Goal: Communication & Community: Answer question/provide support

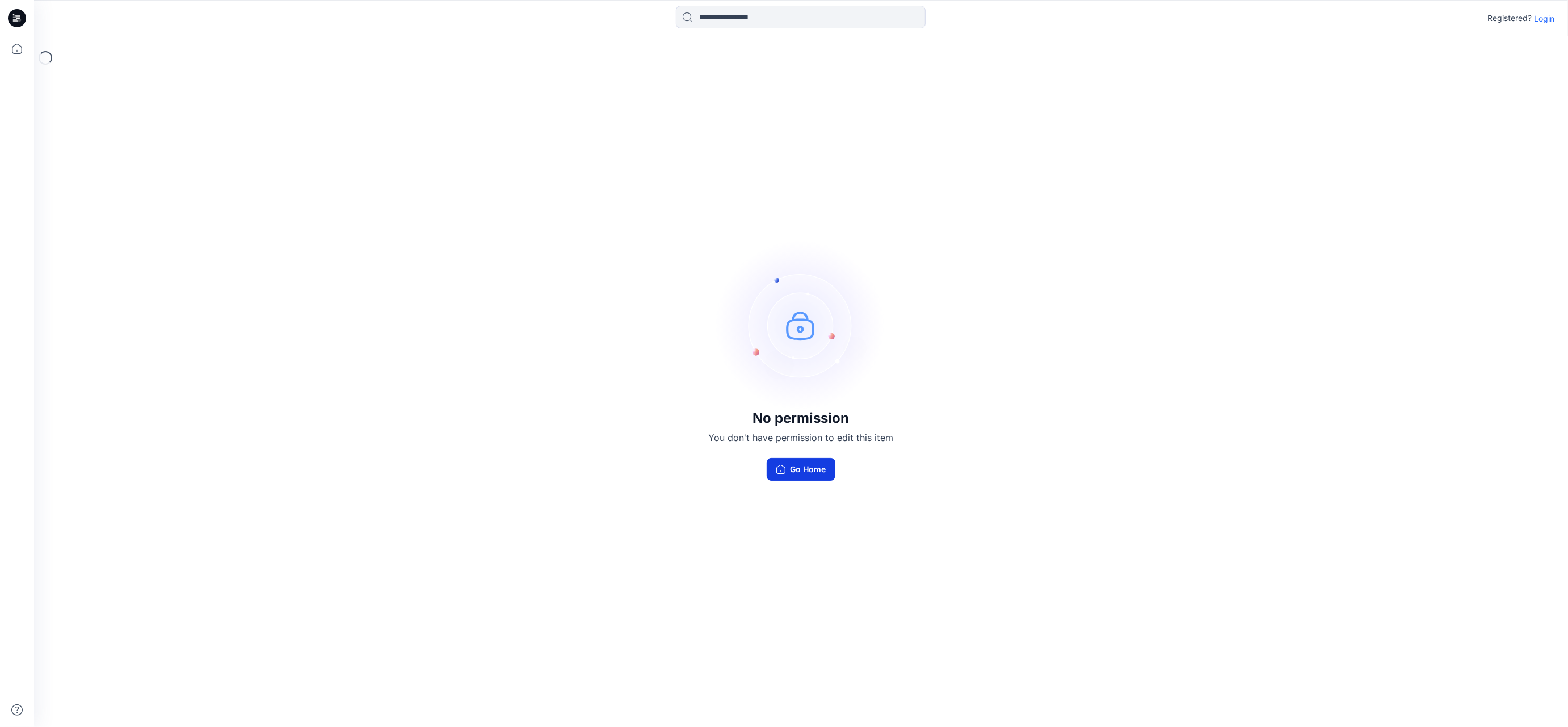
click at [810, 469] on button "Go Home" at bounding box center [801, 468] width 69 height 23
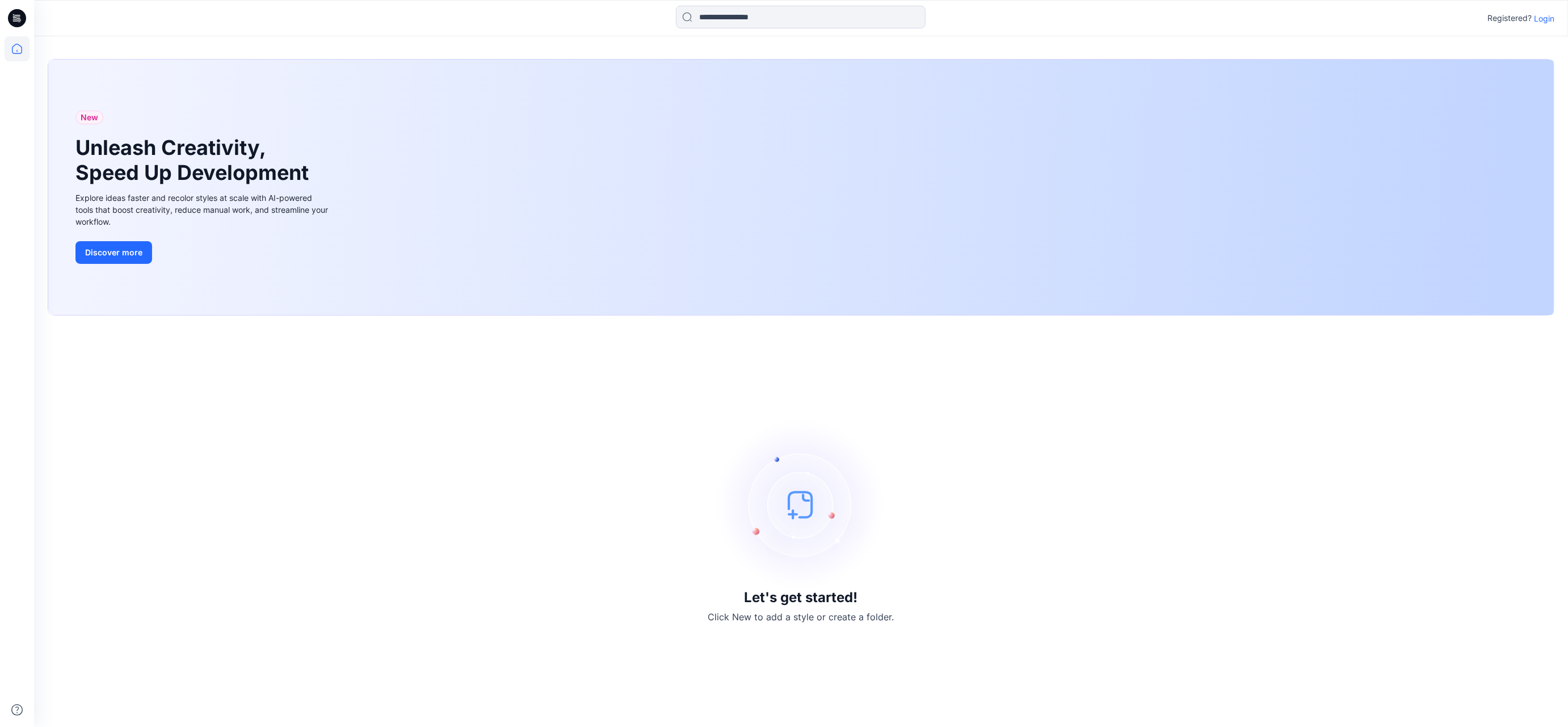
click at [1542, 17] on p "Login" at bounding box center [1543, 18] width 20 height 12
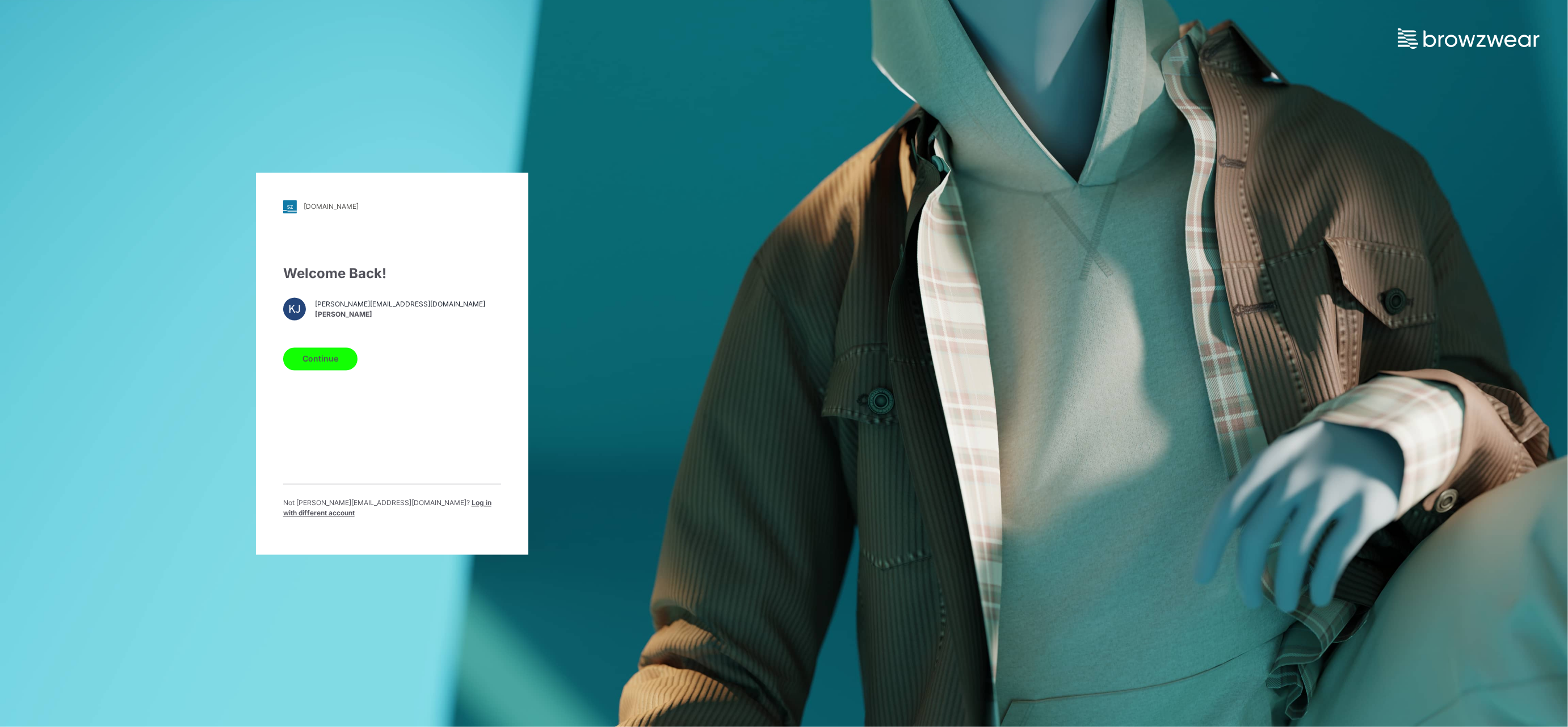
click at [325, 361] on button "Continue" at bounding box center [321, 358] width 74 height 23
click at [323, 359] on button "Continue" at bounding box center [321, 358] width 74 height 23
click at [432, 388] on div "Welcome Back! KJ kimberly@thefasthouse.com Kimberly Jamison Continue Not kimber…" at bounding box center [392, 395] width 218 height 264
click at [325, 367] on button "Continue" at bounding box center [321, 358] width 74 height 23
click at [330, 362] on button "Continue" at bounding box center [321, 358] width 74 height 23
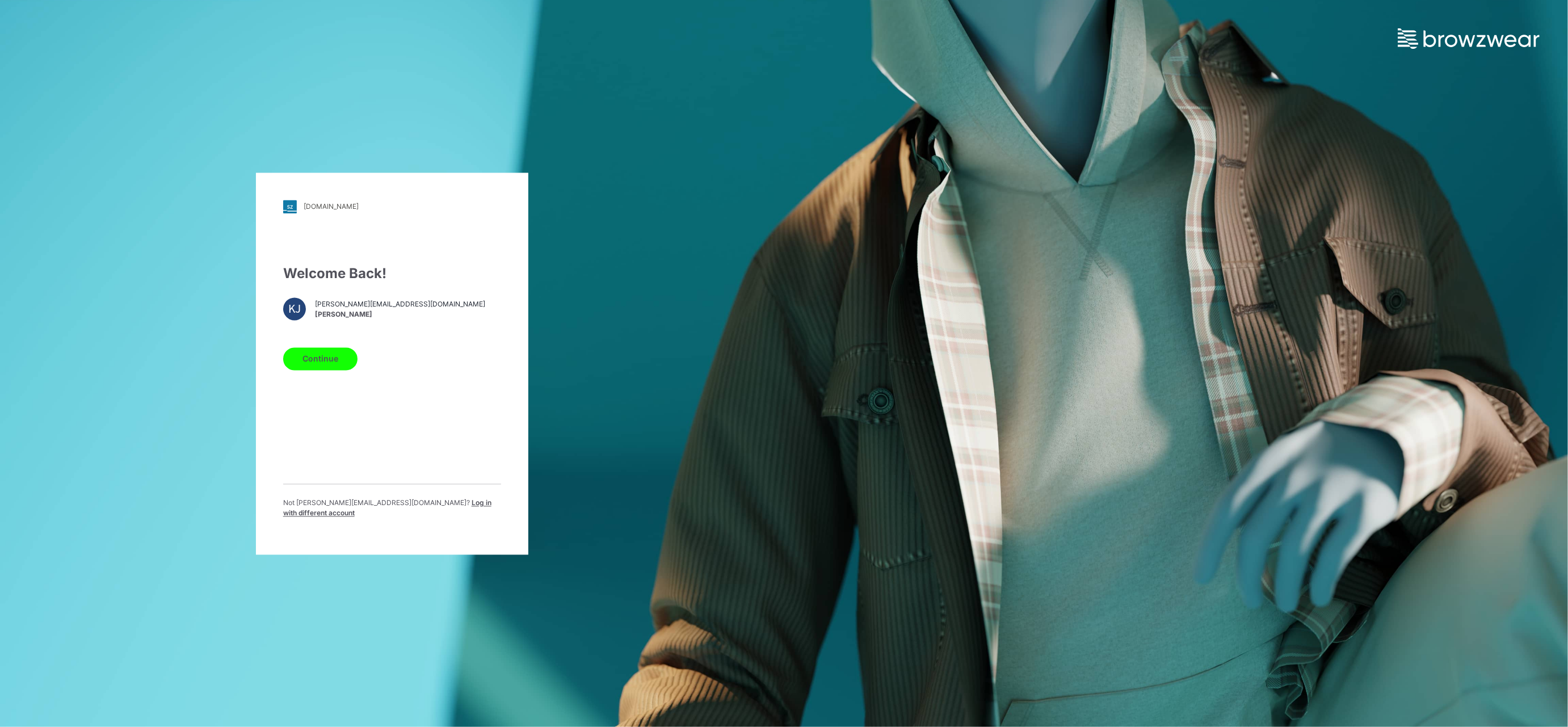
click at [888, 474] on div "hj.stylezone.com Loading... Welcome Back! KJ kimberly@thefasthouse.com Kimberly…" at bounding box center [784, 363] width 1568 height 727
click at [294, 362] on button "Continue" at bounding box center [321, 358] width 74 height 23
click at [323, 363] on button "Continue" at bounding box center [321, 358] width 74 height 23
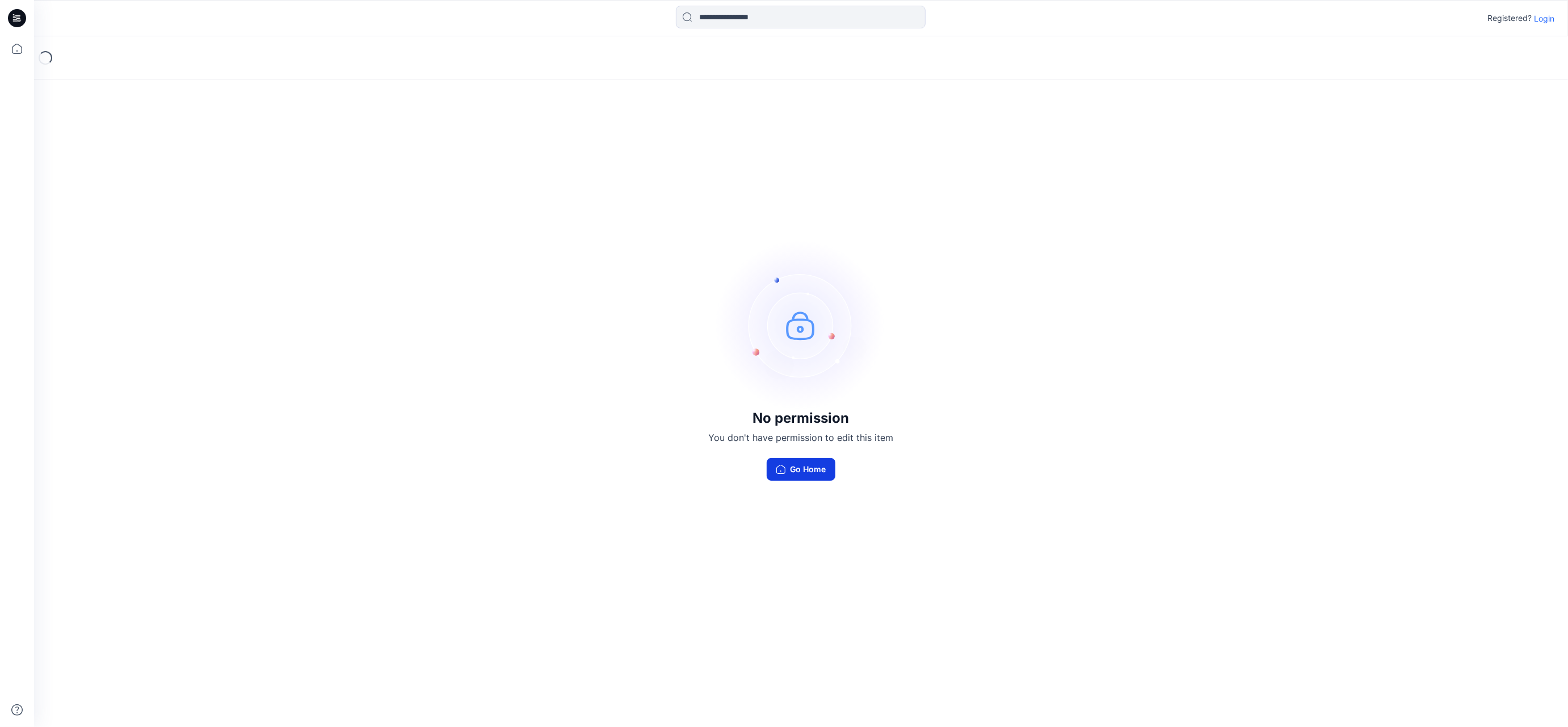
click at [794, 467] on button "Go Home" at bounding box center [801, 468] width 69 height 23
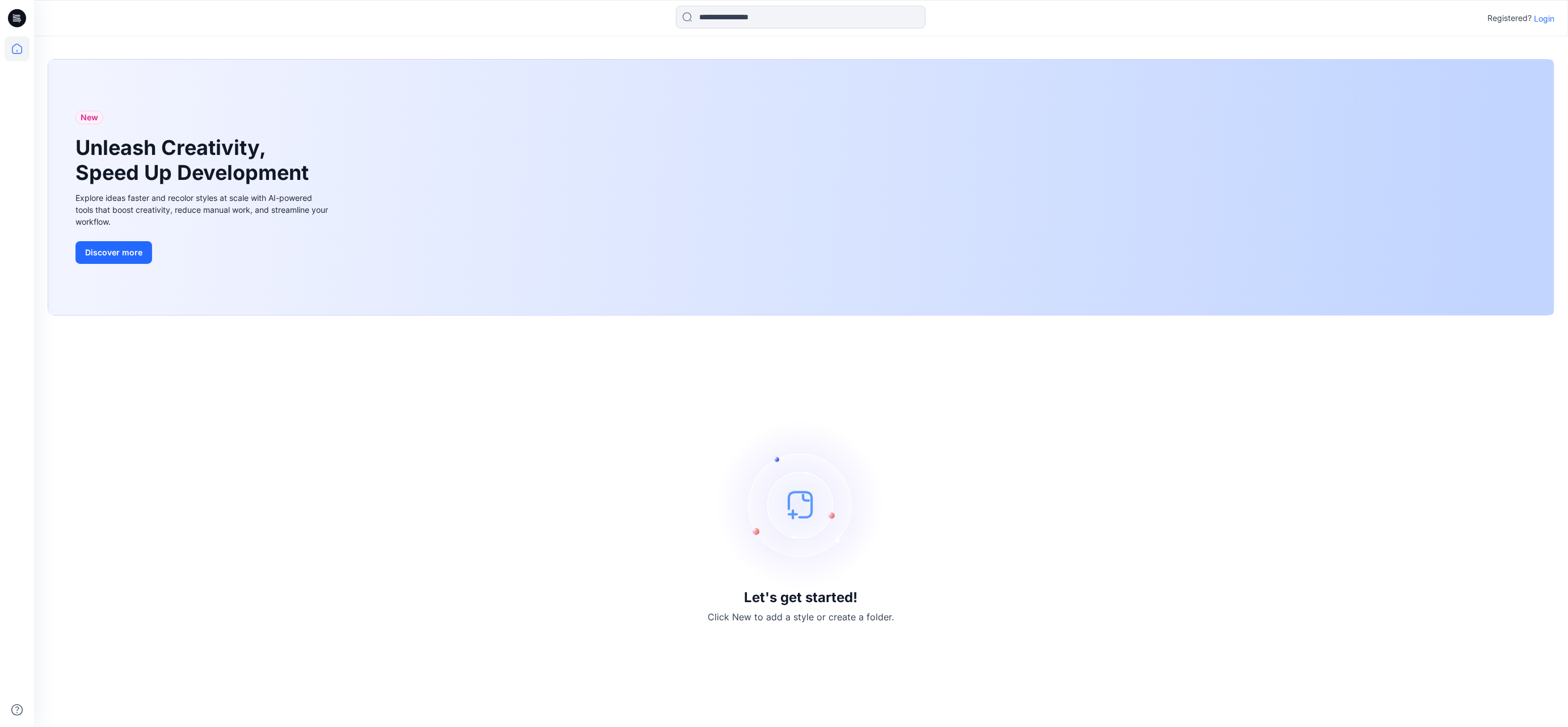
click at [1543, 17] on p "Login" at bounding box center [1543, 18] width 20 height 12
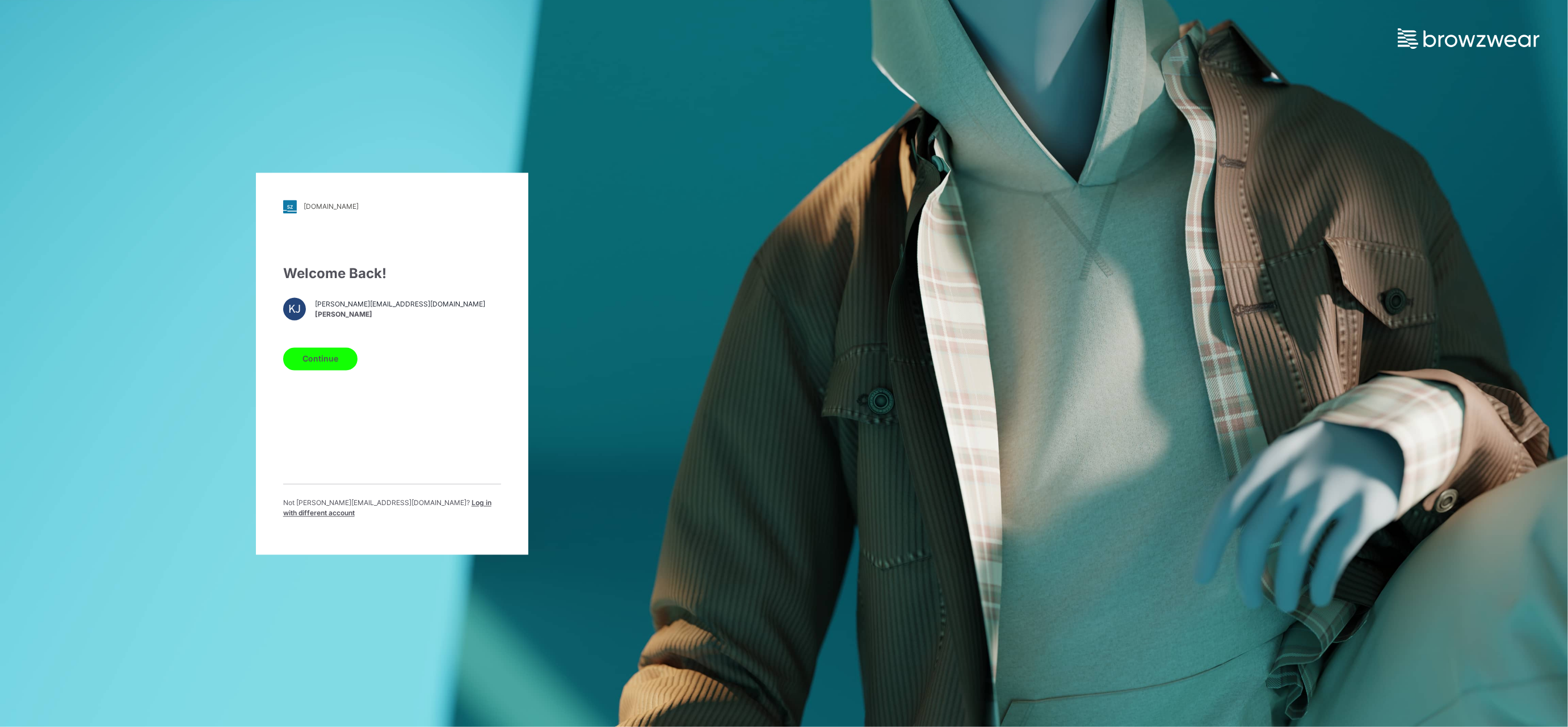
click at [328, 365] on button "Continue" at bounding box center [321, 358] width 74 height 23
click at [326, 363] on button "Continue" at bounding box center [321, 358] width 74 height 23
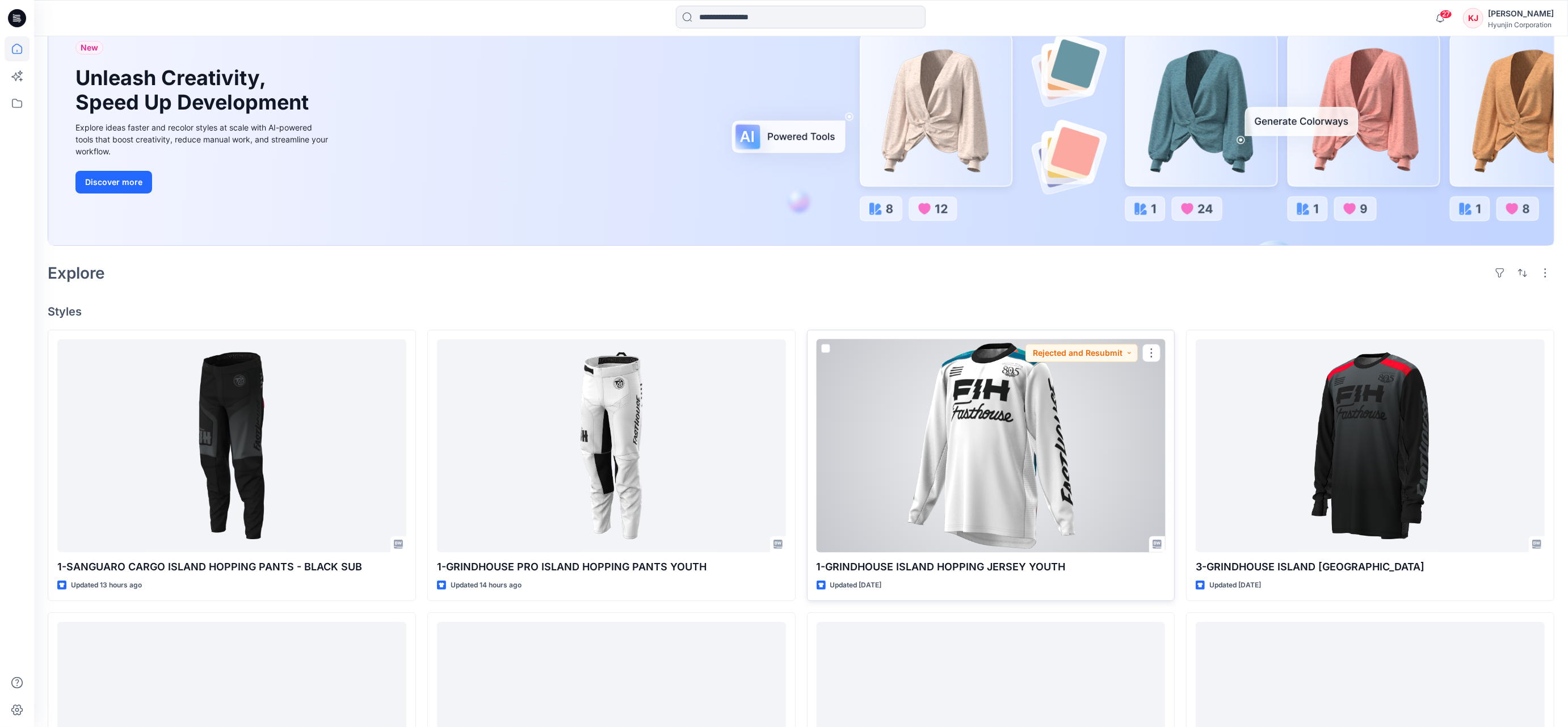
scroll to position [112, 0]
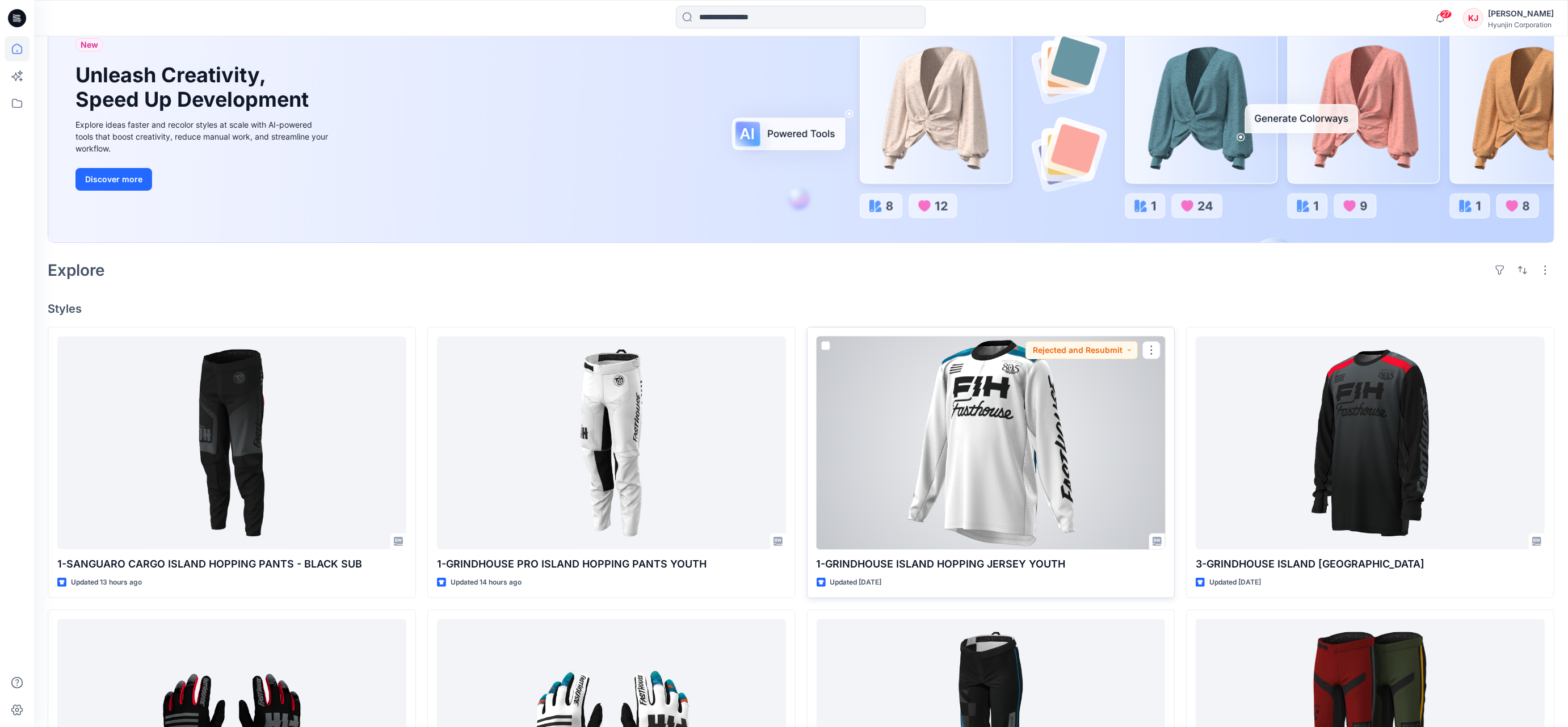
click at [990, 415] on div at bounding box center [991, 443] width 349 height 212
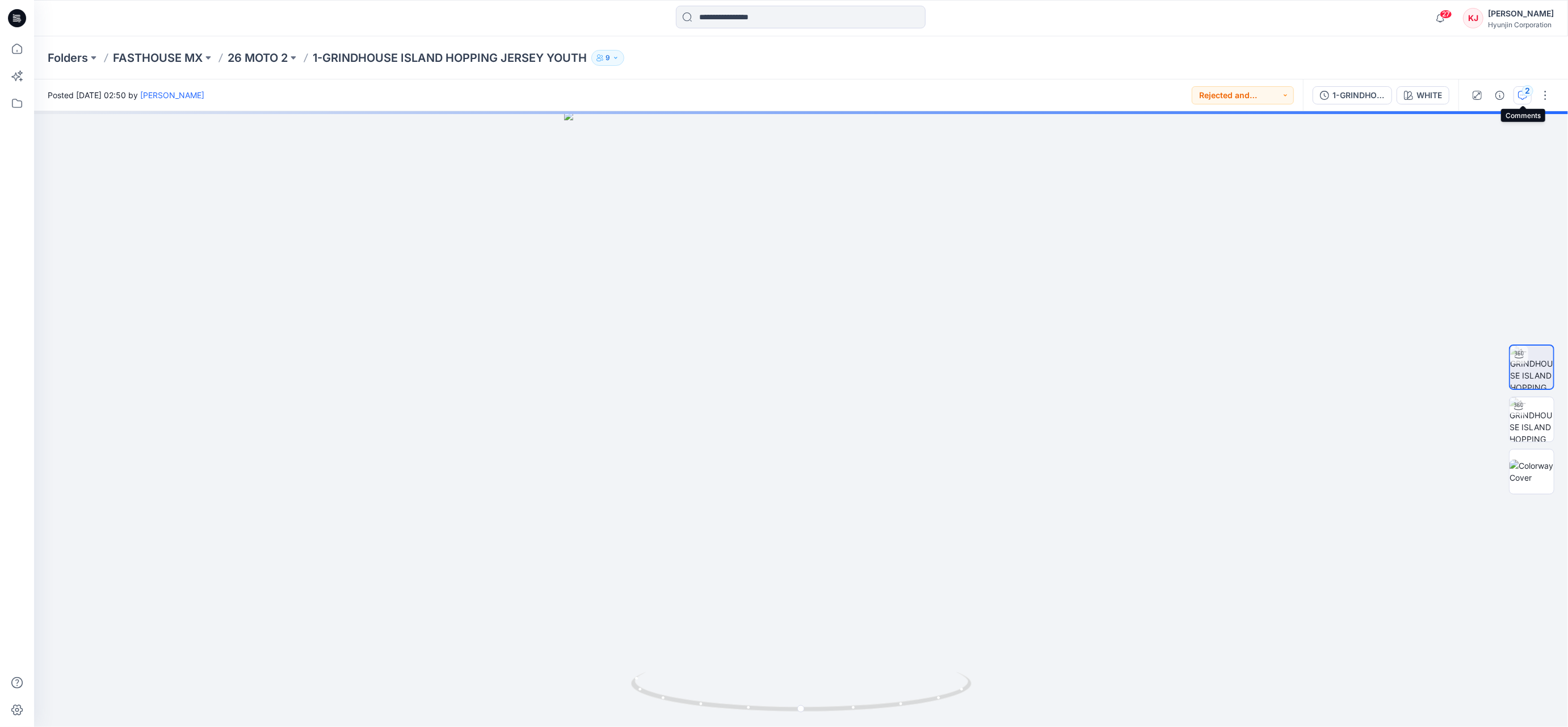
click at [1524, 93] on div "2" at bounding box center [1527, 91] width 11 height 11
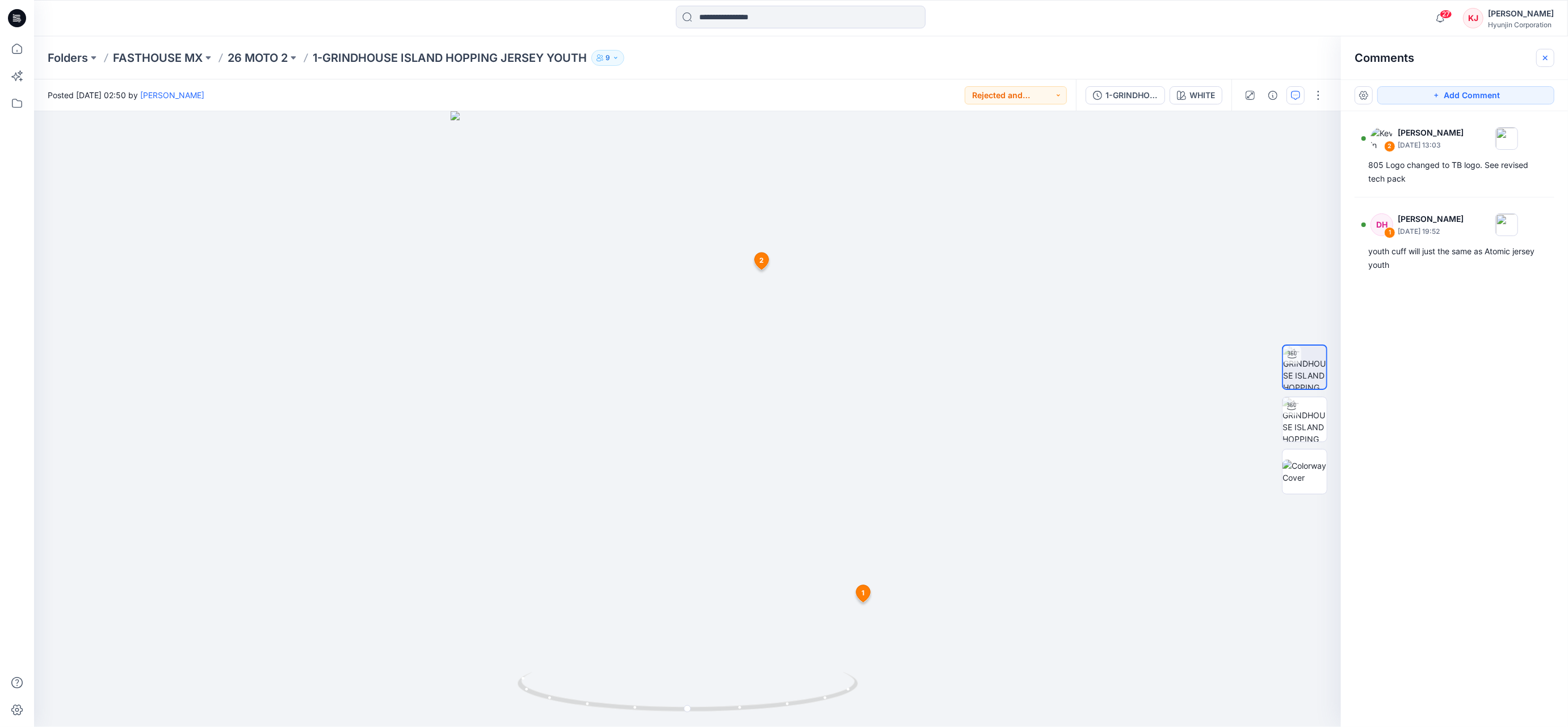
click at [1548, 59] on icon "button" at bounding box center [1545, 58] width 9 height 9
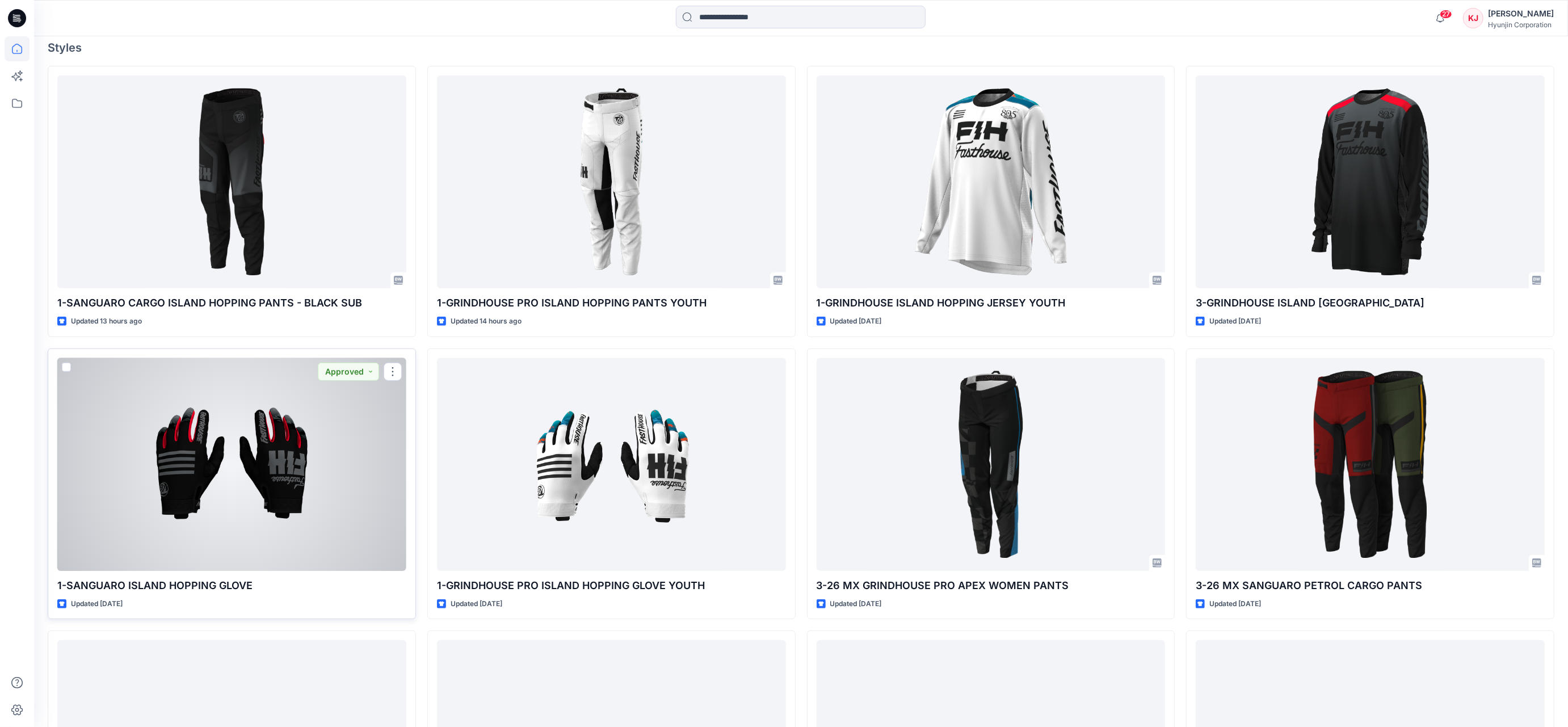
scroll to position [375, 0]
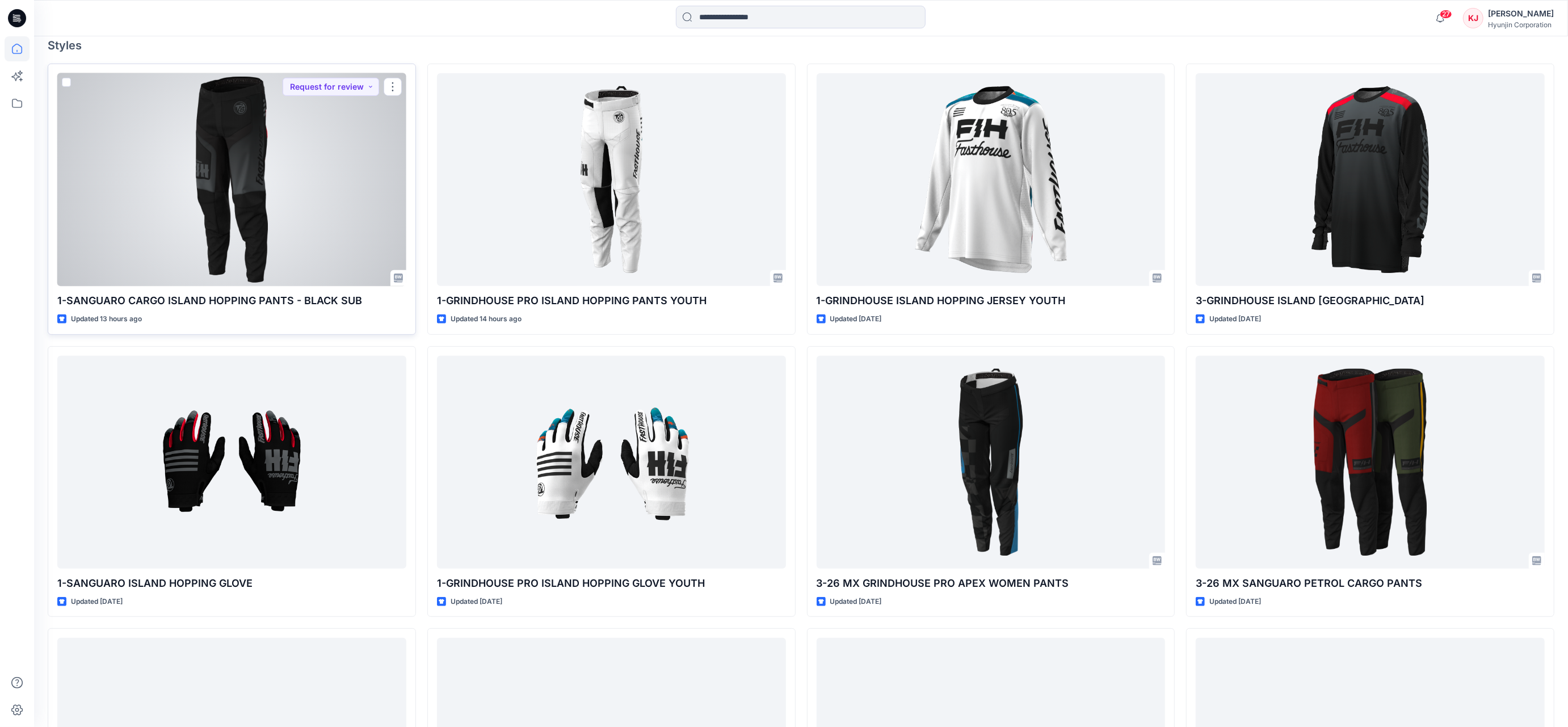
click at [255, 102] on div at bounding box center [232, 180] width 349 height 212
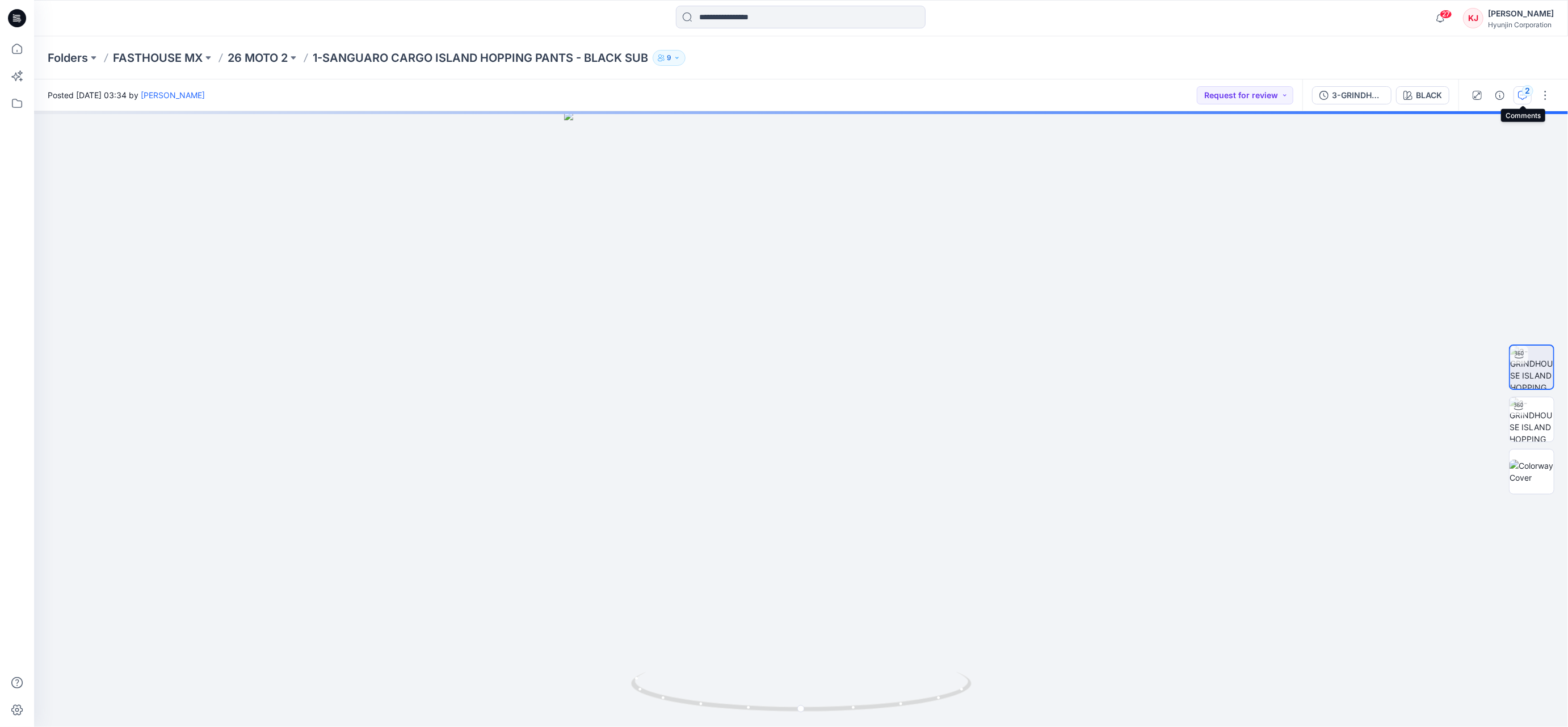
click at [1525, 92] on div "2" at bounding box center [1527, 91] width 11 height 11
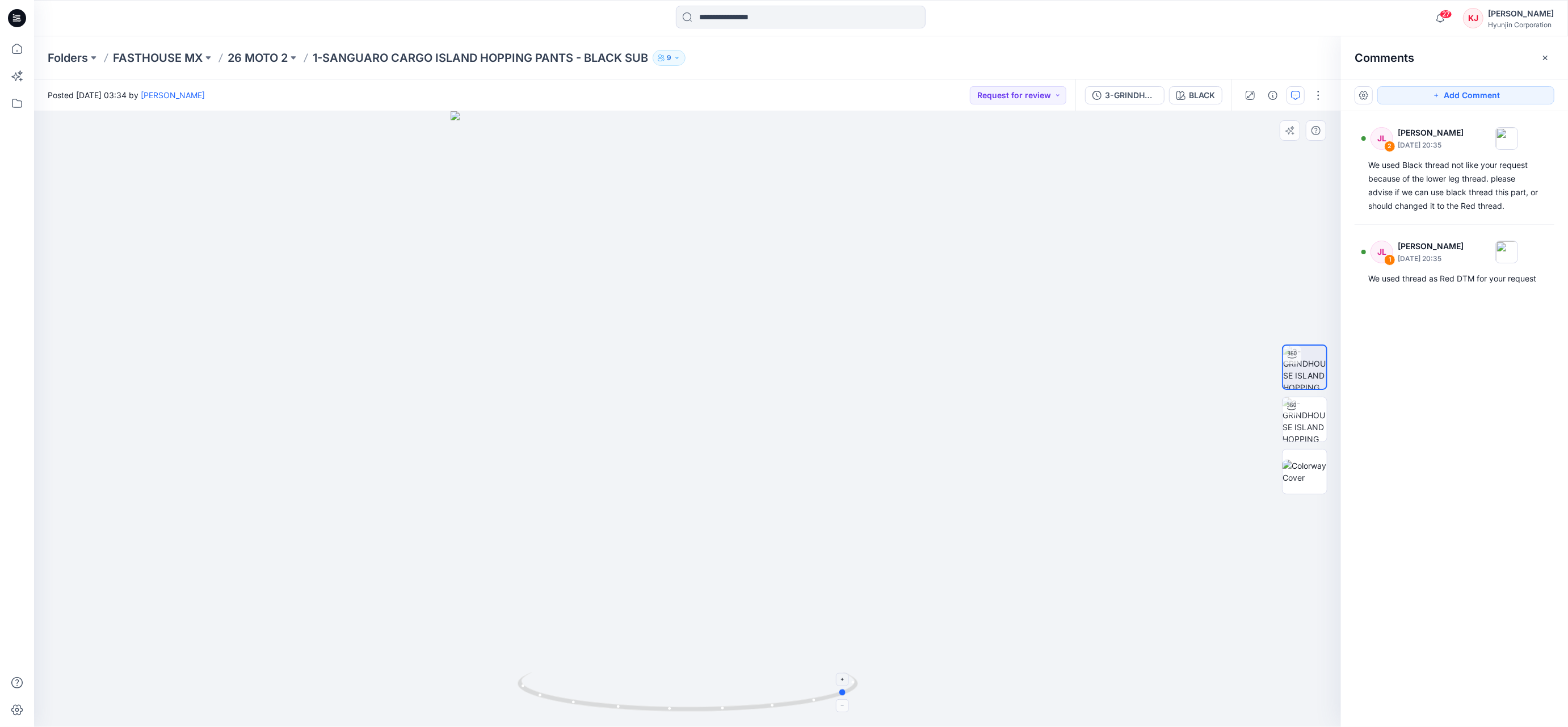
drag, startPoint x: 752, startPoint y: 685, endPoint x: 582, endPoint y: 677, distance: 170.2
click at [582, 677] on icon at bounding box center [689, 693] width 343 height 43
click at [1518, 150] on img at bounding box center [1506, 138] width 23 height 23
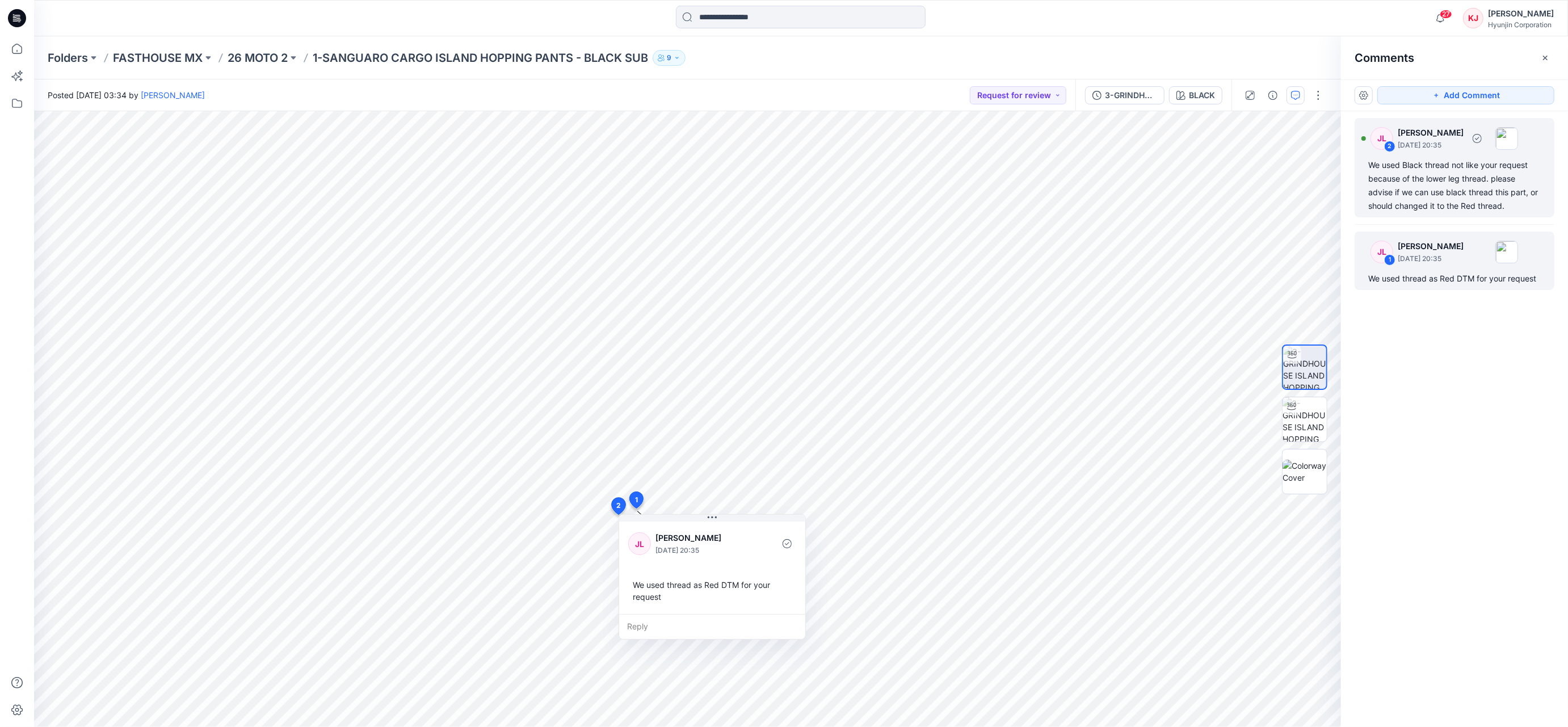
click at [1486, 186] on div "We used Black thread not like your request because of the lower leg thread. ple…" at bounding box center [1455, 185] width 173 height 54
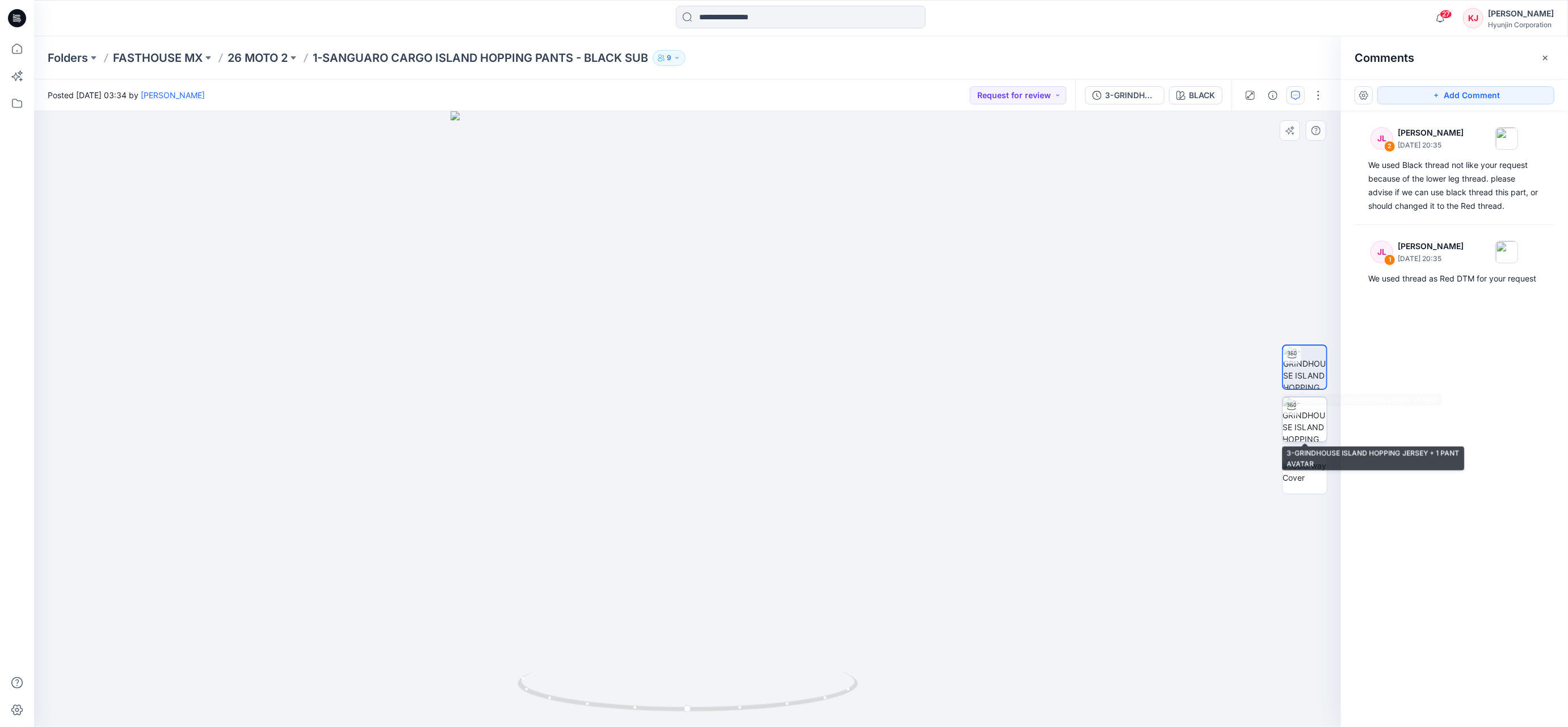
click at [1300, 417] on img at bounding box center [1304, 418] width 44 height 44
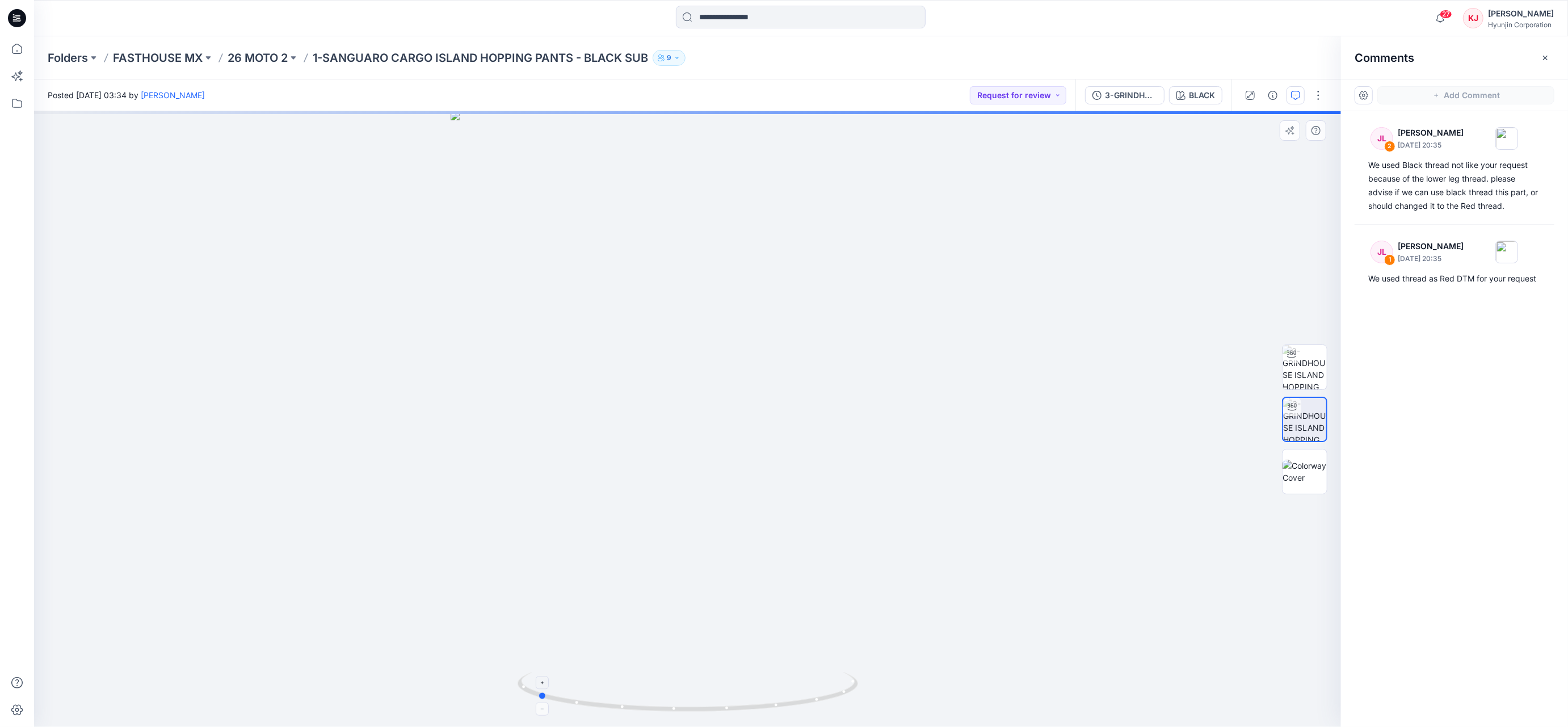
drag, startPoint x: 735, startPoint y: 712, endPoint x: 585, endPoint y: 693, distance: 151.2
click at [585, 693] on icon at bounding box center [689, 693] width 343 height 43
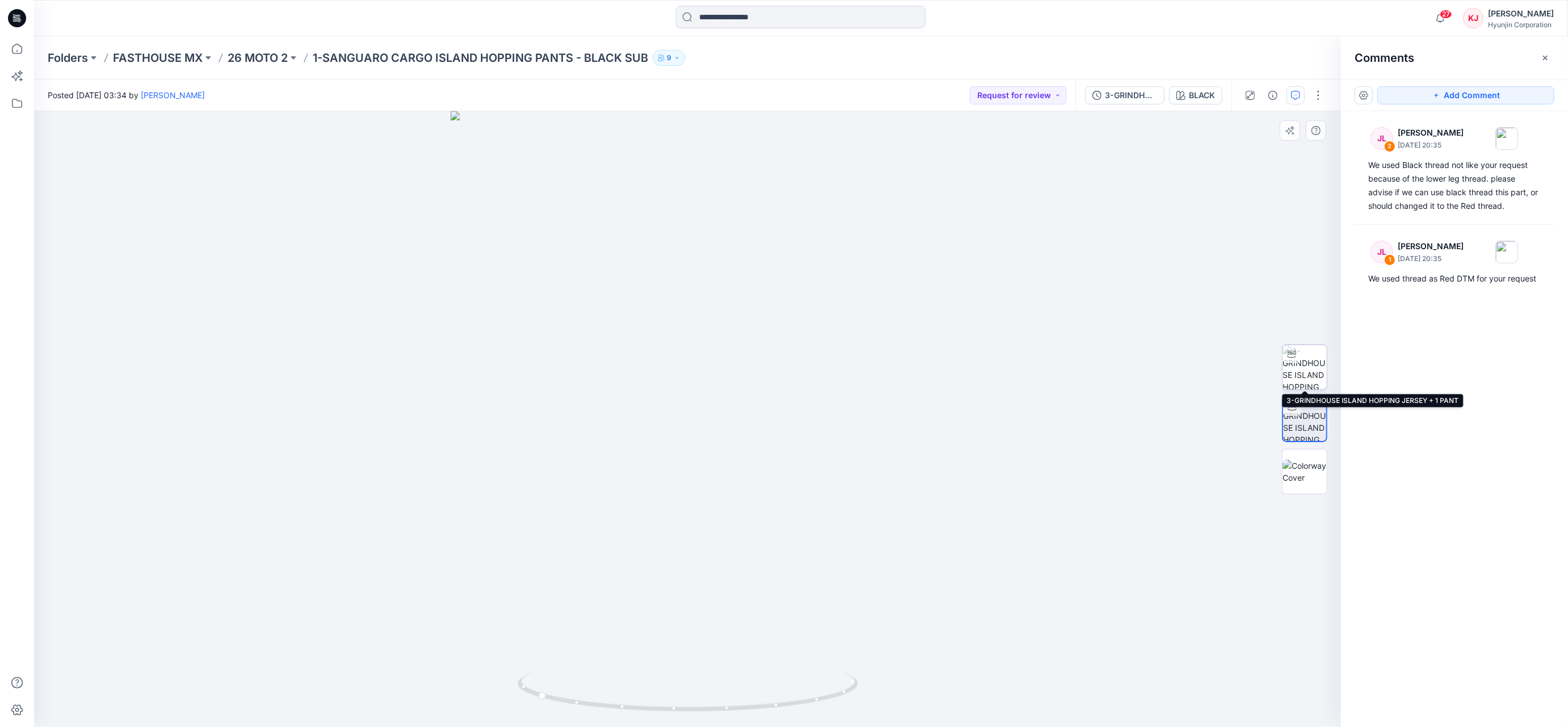
click at [1312, 371] on img at bounding box center [1304, 367] width 44 height 44
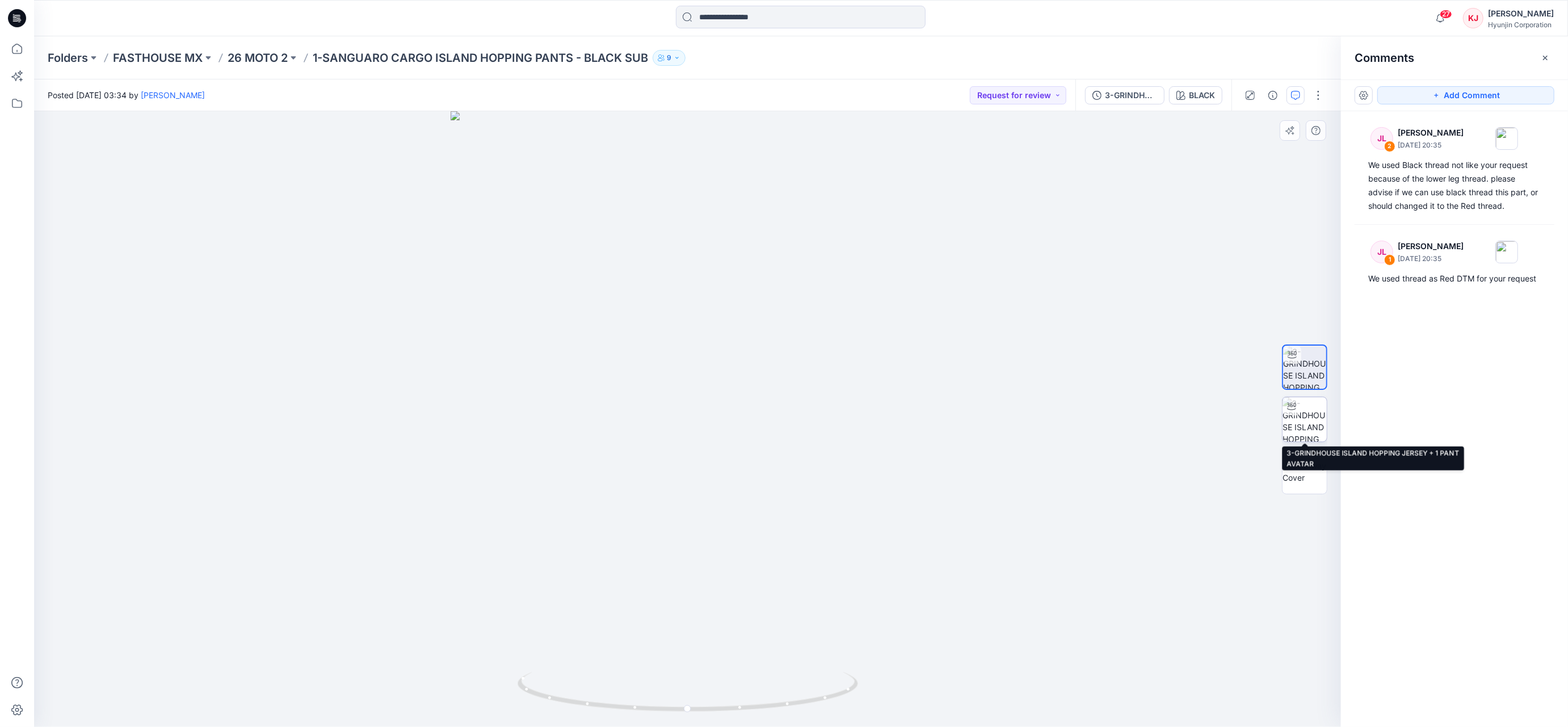
click at [1307, 421] on img at bounding box center [1304, 418] width 44 height 44
drag, startPoint x: 771, startPoint y: 712, endPoint x: 619, endPoint y: 706, distance: 152.1
click at [619, 706] on icon at bounding box center [689, 693] width 343 height 43
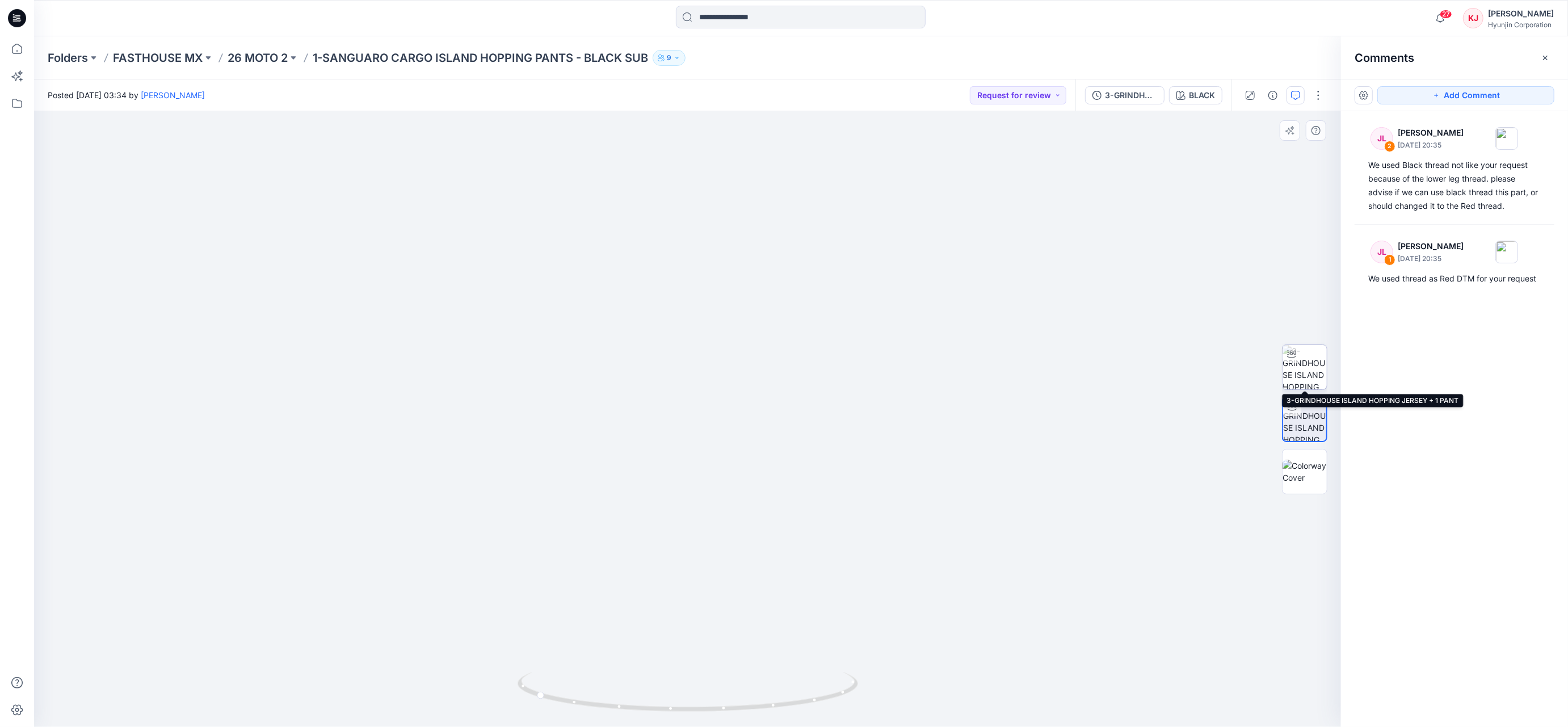
click at [1318, 364] on img at bounding box center [1304, 367] width 44 height 44
drag, startPoint x: 741, startPoint y: 710, endPoint x: 602, endPoint y: 692, distance: 140.2
click at [602, 692] on icon at bounding box center [689, 693] width 343 height 43
drag, startPoint x: 682, startPoint y: 709, endPoint x: 725, endPoint y: 712, distance: 43.1
click at [725, 712] on icon at bounding box center [689, 693] width 343 height 43
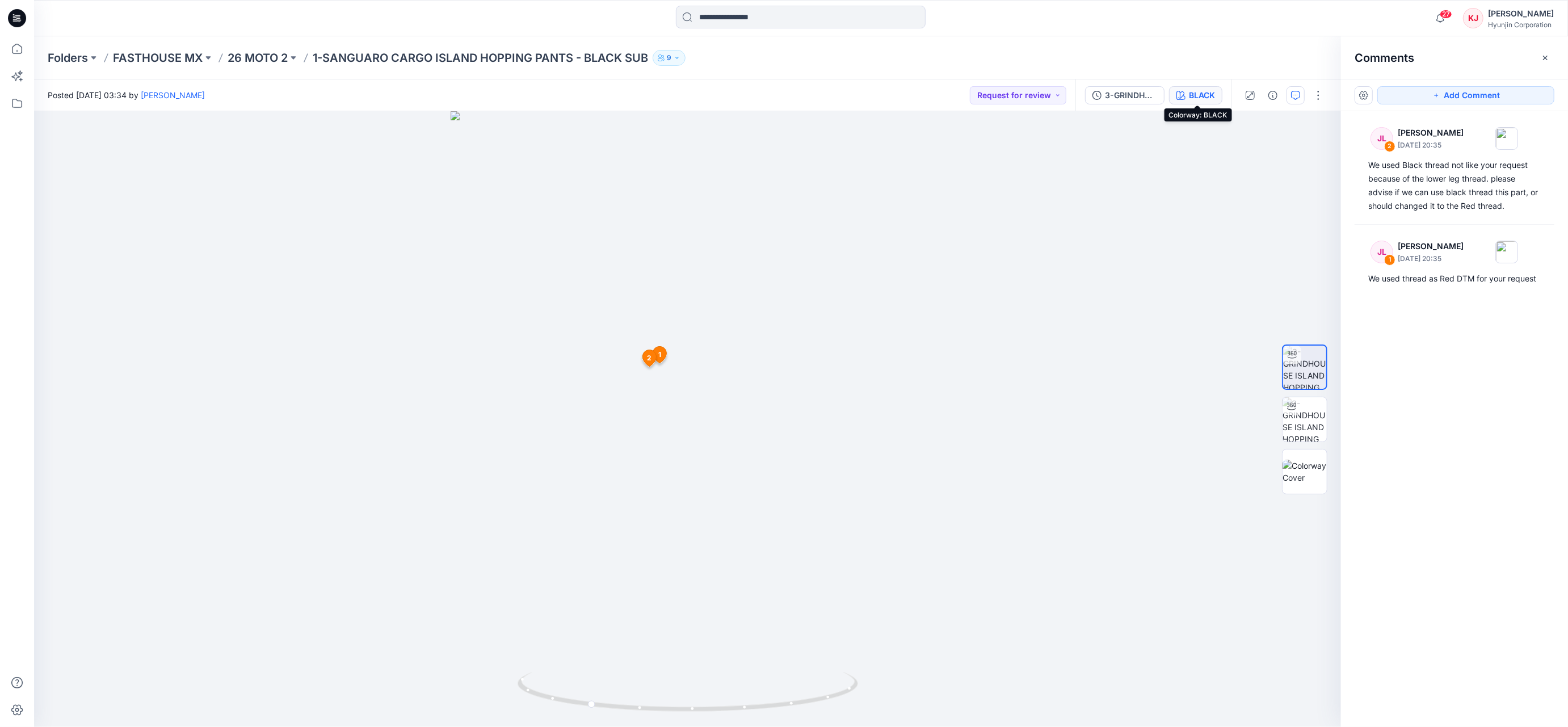
click at [1208, 94] on div "BLACK" at bounding box center [1201, 95] width 26 height 13
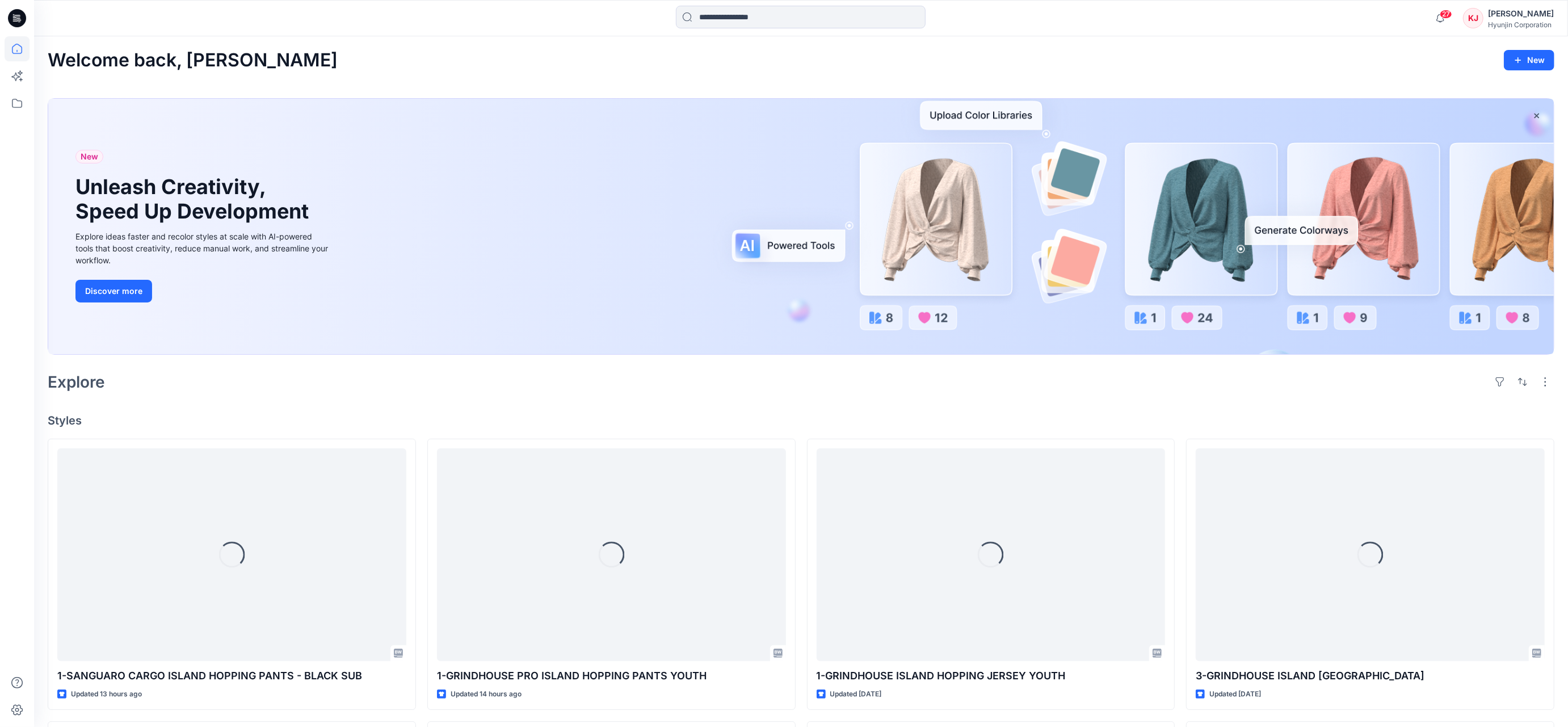
scroll to position [375, 0]
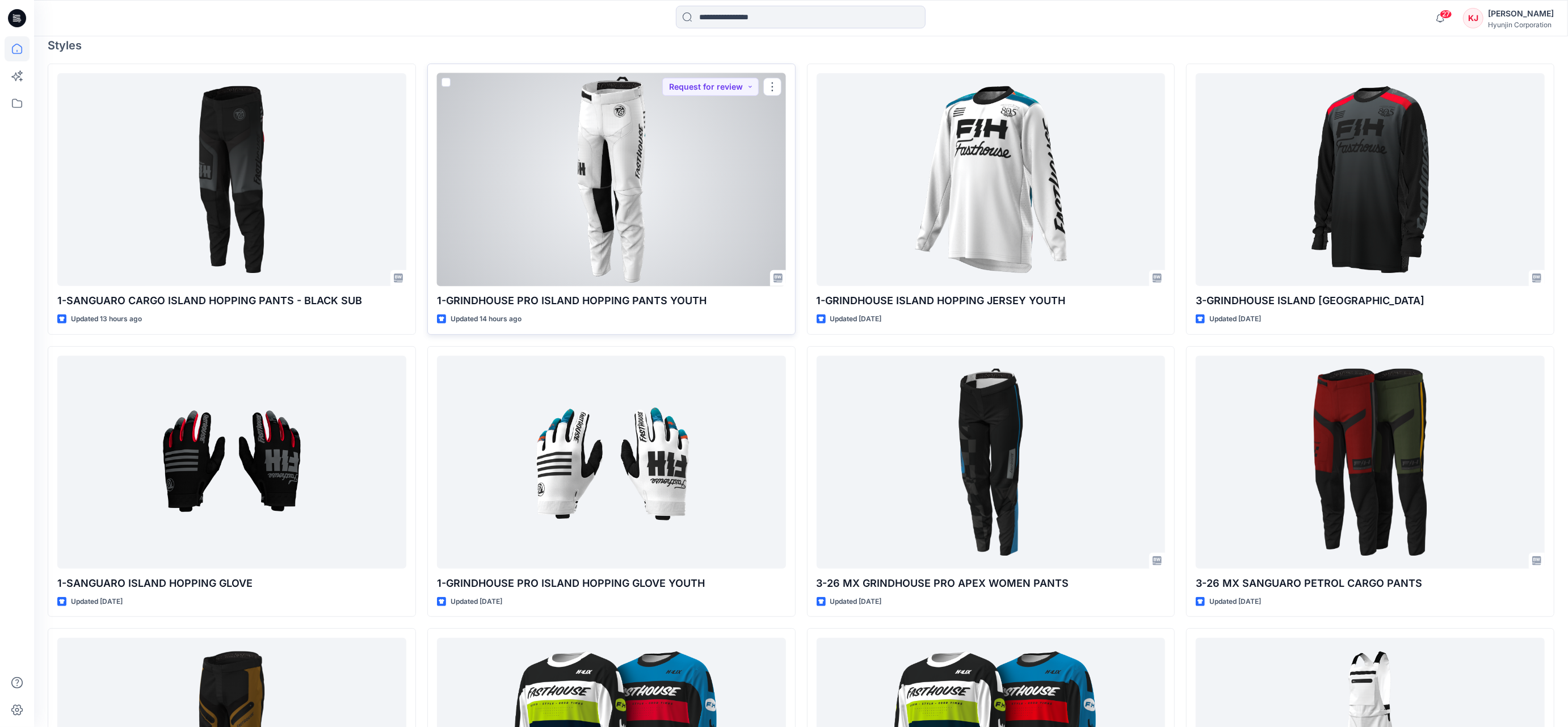
click at [659, 156] on div at bounding box center [611, 180] width 349 height 212
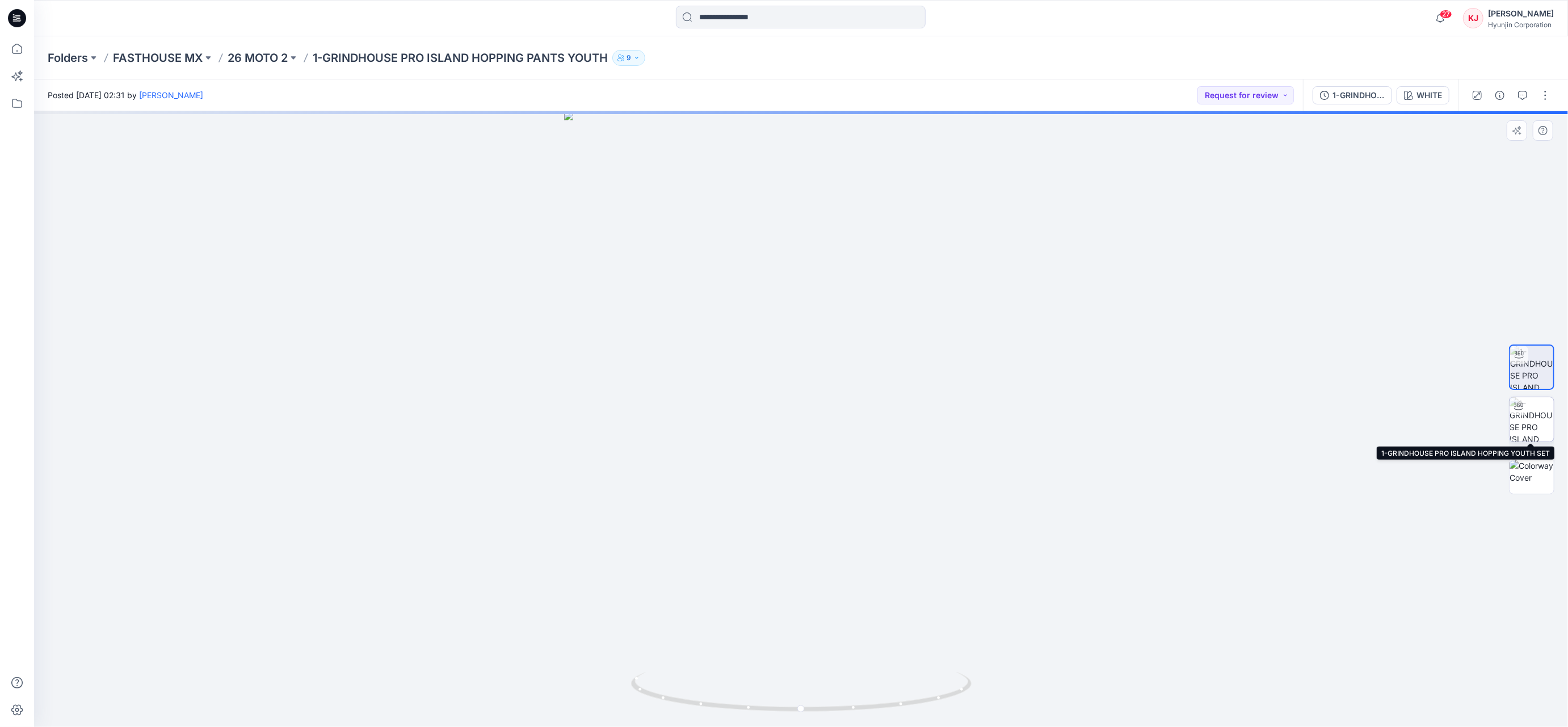
click at [1538, 417] on img at bounding box center [1531, 418] width 44 height 44
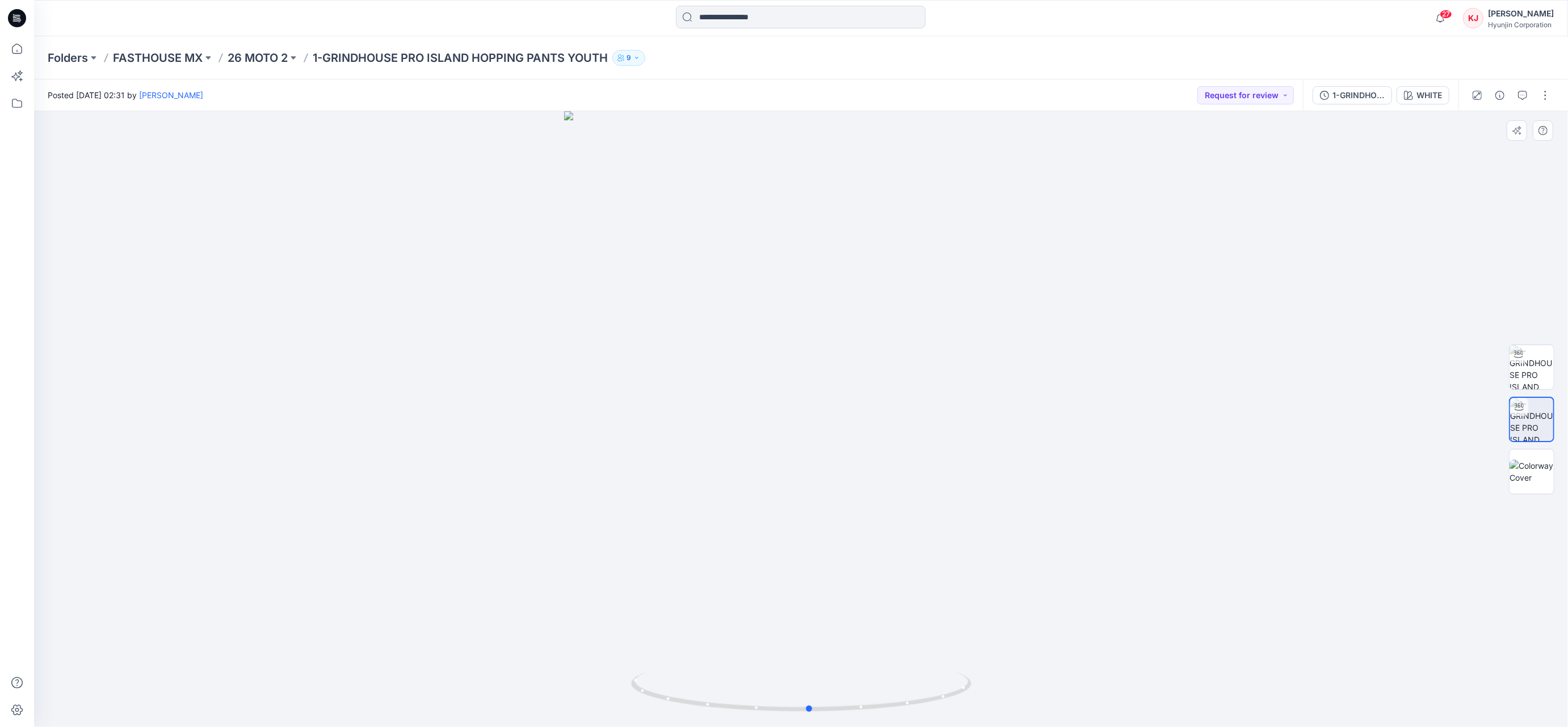
drag, startPoint x: 1348, startPoint y: 409, endPoint x: 1361, endPoint y: 370, distance: 41.1
click at [1361, 370] on div at bounding box center [800, 418] width 1533 height 615
drag, startPoint x: 934, startPoint y: 697, endPoint x: 764, endPoint y: 678, distance: 171.1
click at [764, 678] on icon at bounding box center [803, 693] width 343 height 43
drag, startPoint x: 855, startPoint y: 666, endPoint x: 991, endPoint y: 712, distance: 143.6
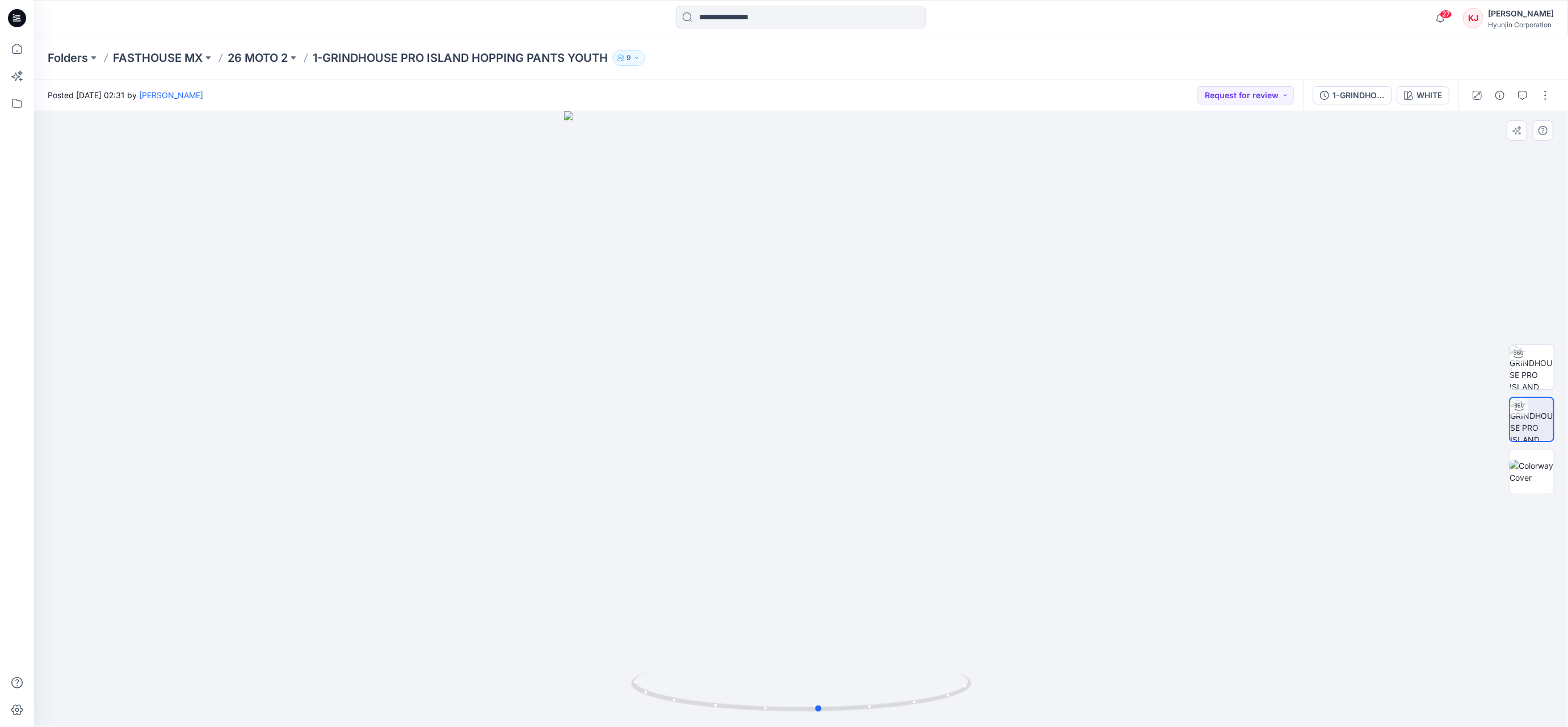
click at [1037, 664] on div at bounding box center [800, 418] width 1533 height 615
click at [1539, 376] on img at bounding box center [1531, 367] width 44 height 44
drag, startPoint x: 889, startPoint y: 637, endPoint x: 555, endPoint y: 604, distance: 335.6
click at [555, 604] on div at bounding box center [800, 418] width 1533 height 615
drag, startPoint x: 832, startPoint y: 326, endPoint x: 616, endPoint y: 292, distance: 218.7
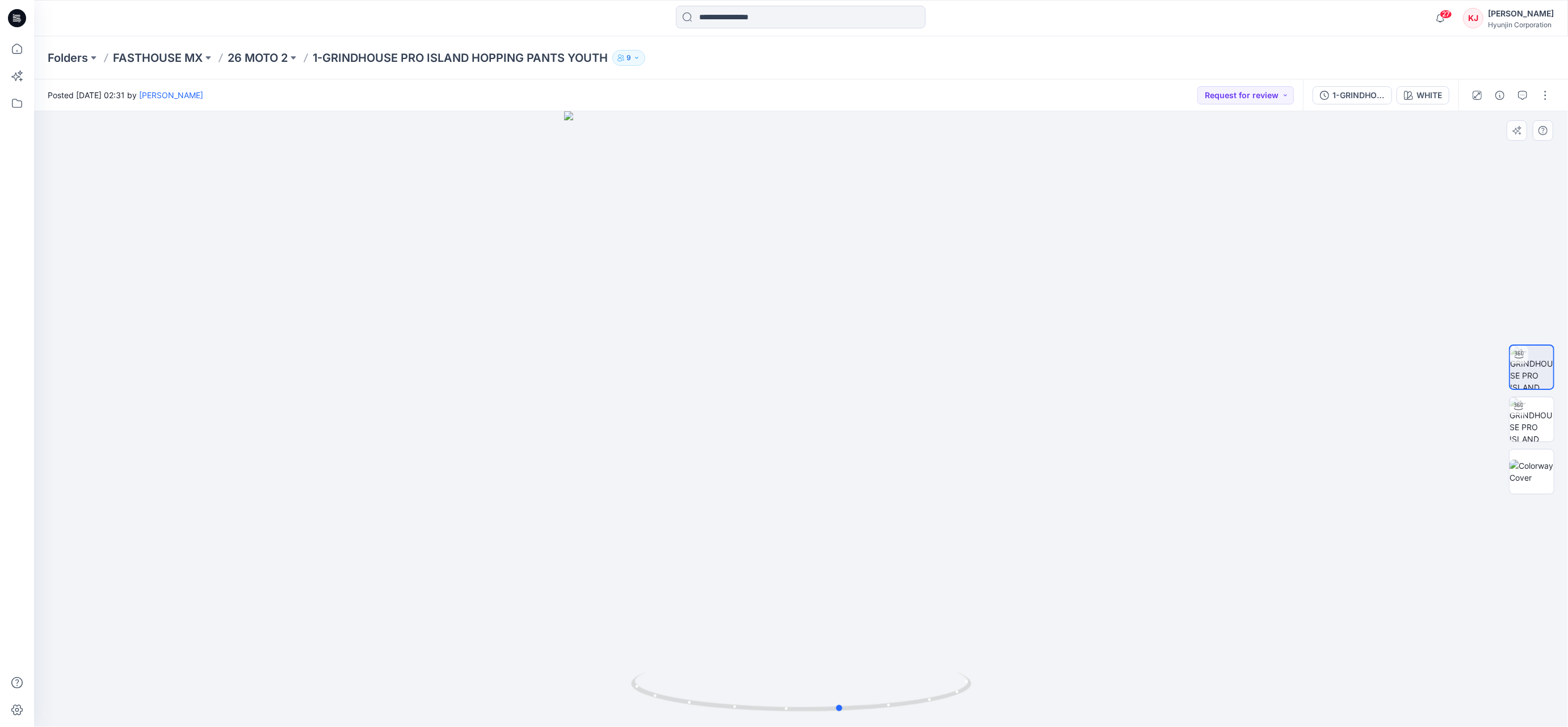
click at [616, 292] on div at bounding box center [800, 418] width 1533 height 615
click at [1286, 94] on button "Request for review" at bounding box center [1246, 95] width 96 height 18
click at [1242, 171] on p "Approved" at bounding box center [1235, 172] width 37 height 15
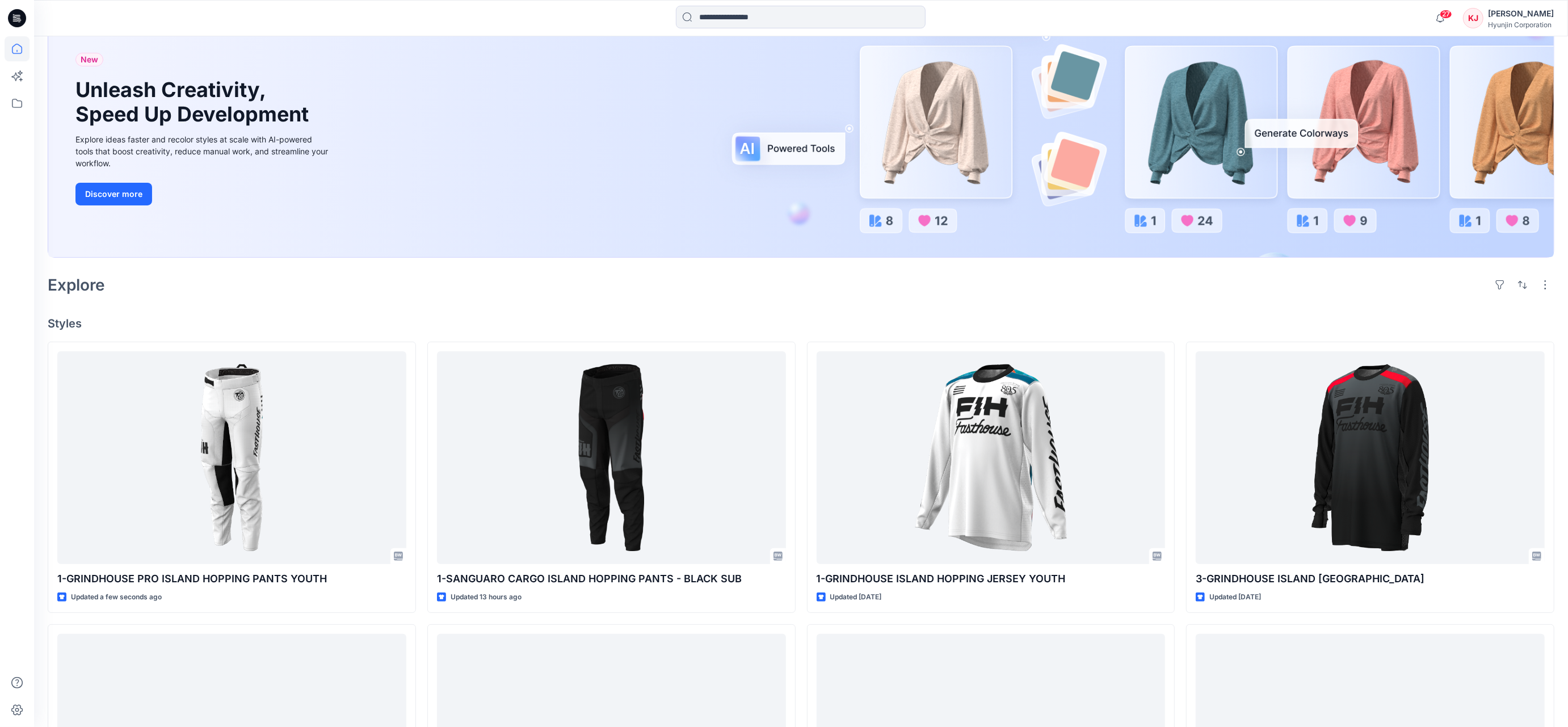
scroll to position [98, 0]
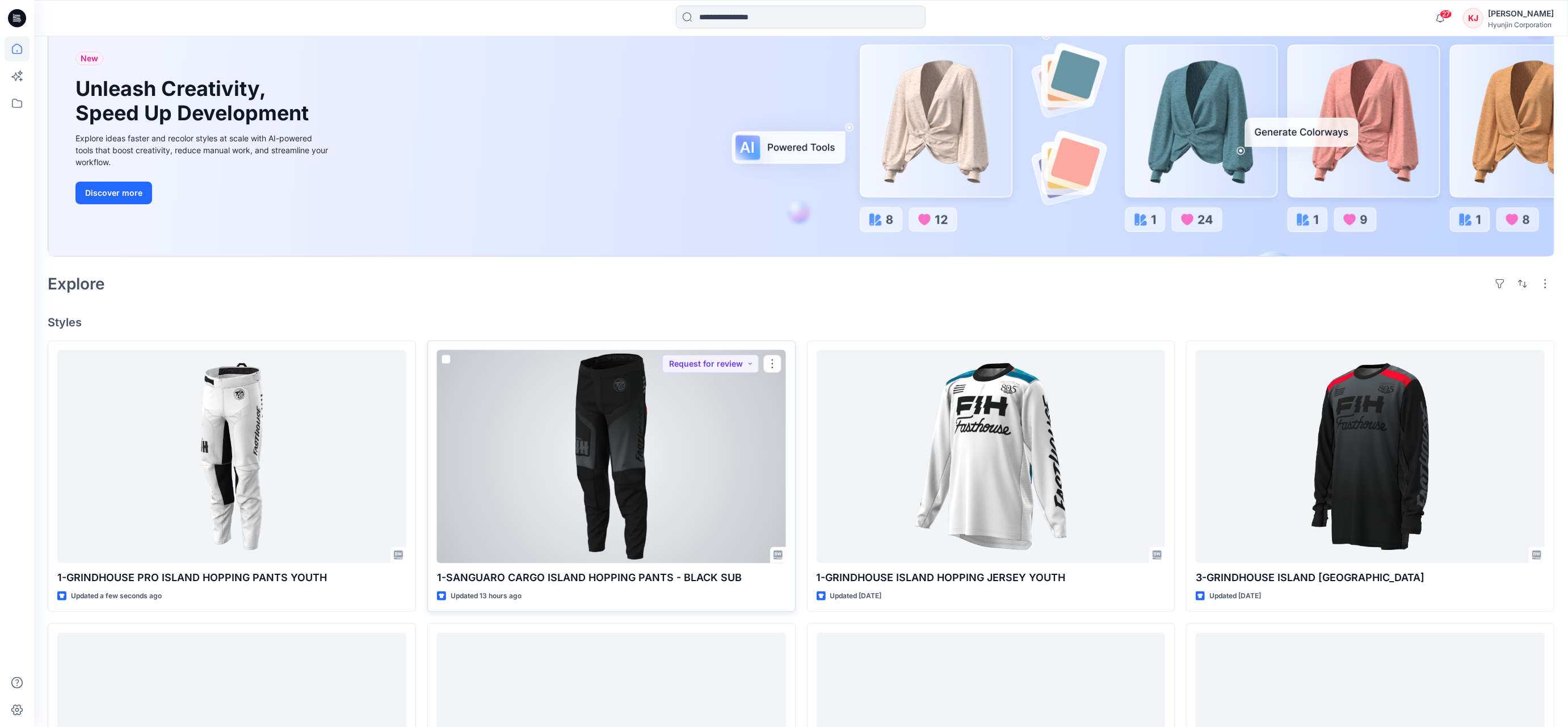
click at [646, 441] on div at bounding box center [611, 457] width 349 height 212
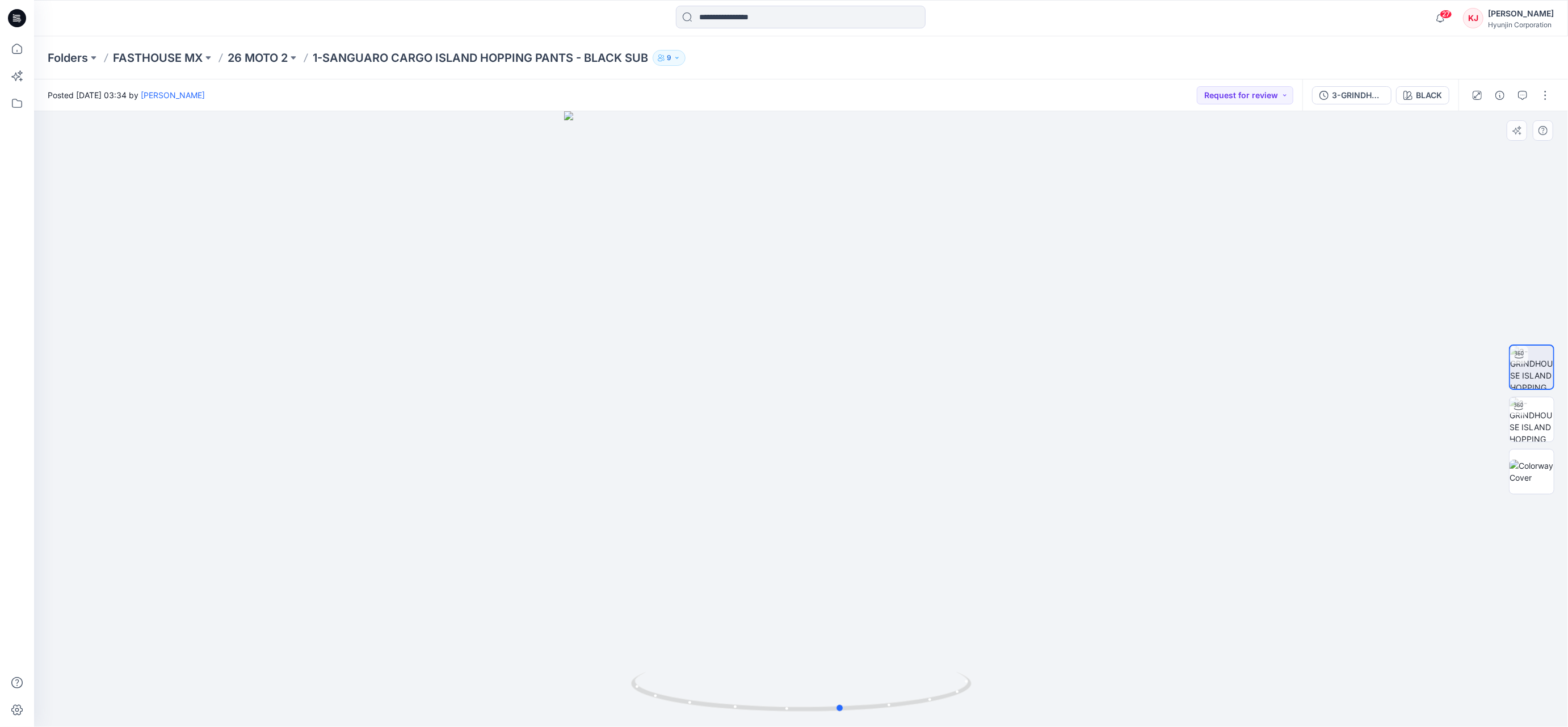
drag, startPoint x: 939, startPoint y: 631, endPoint x: 639, endPoint y: 576, distance: 305.0
click at [639, 576] on div at bounding box center [800, 418] width 1533 height 615
click at [1523, 95] on icon "button" at bounding box center [1523, 95] width 9 height 9
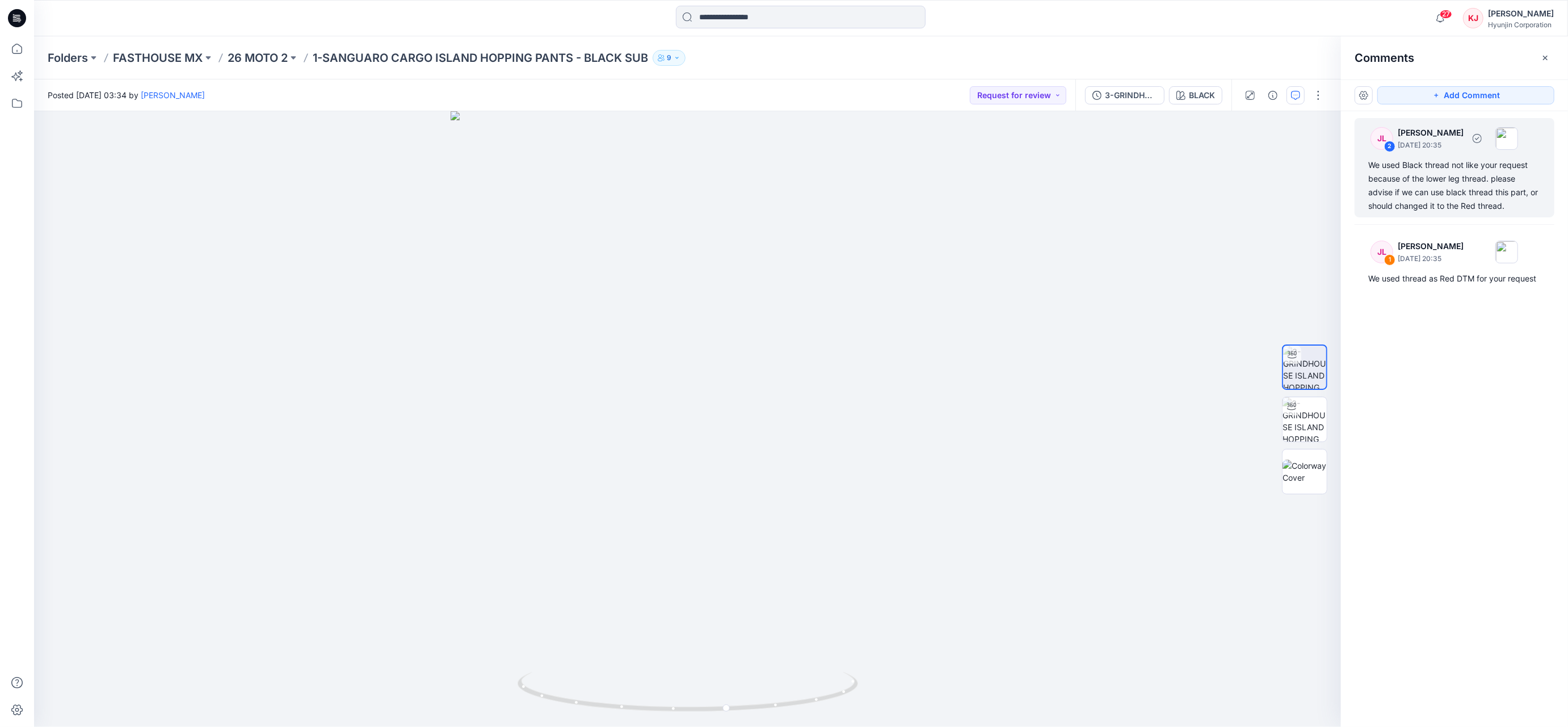
click at [1466, 194] on div "We used Black thread not like your request because of the lower leg thread. ple…" at bounding box center [1455, 185] width 173 height 54
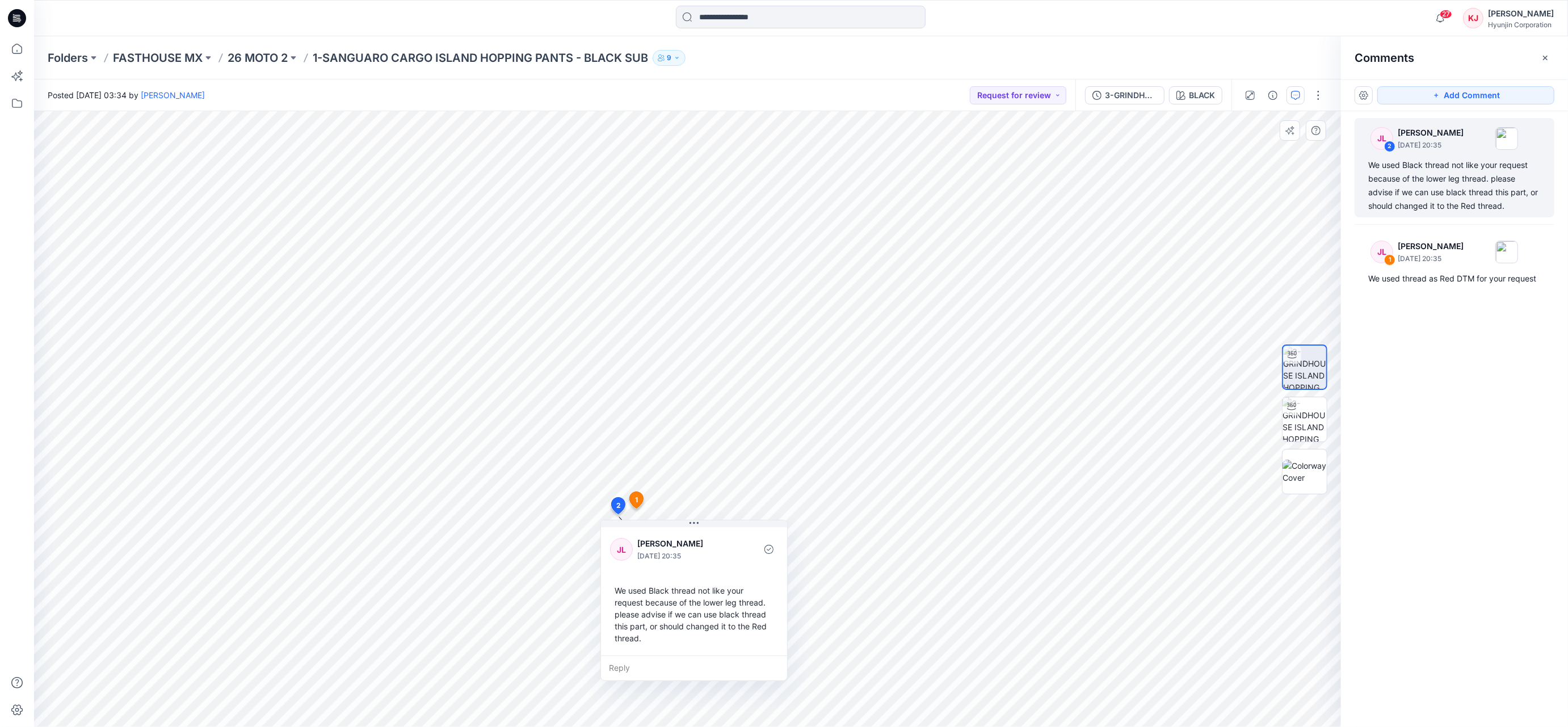
click at [650, 668] on div "Reply" at bounding box center [694, 667] width 186 height 25
drag, startPoint x: 656, startPoint y: 663, endPoint x: 659, endPoint y: 678, distance: 15.3
click at [656, 663] on textarea "**********" at bounding box center [694, 669] width 186 height 27
drag, startPoint x: 692, startPoint y: 663, endPoint x: 732, endPoint y: 693, distance: 50.0
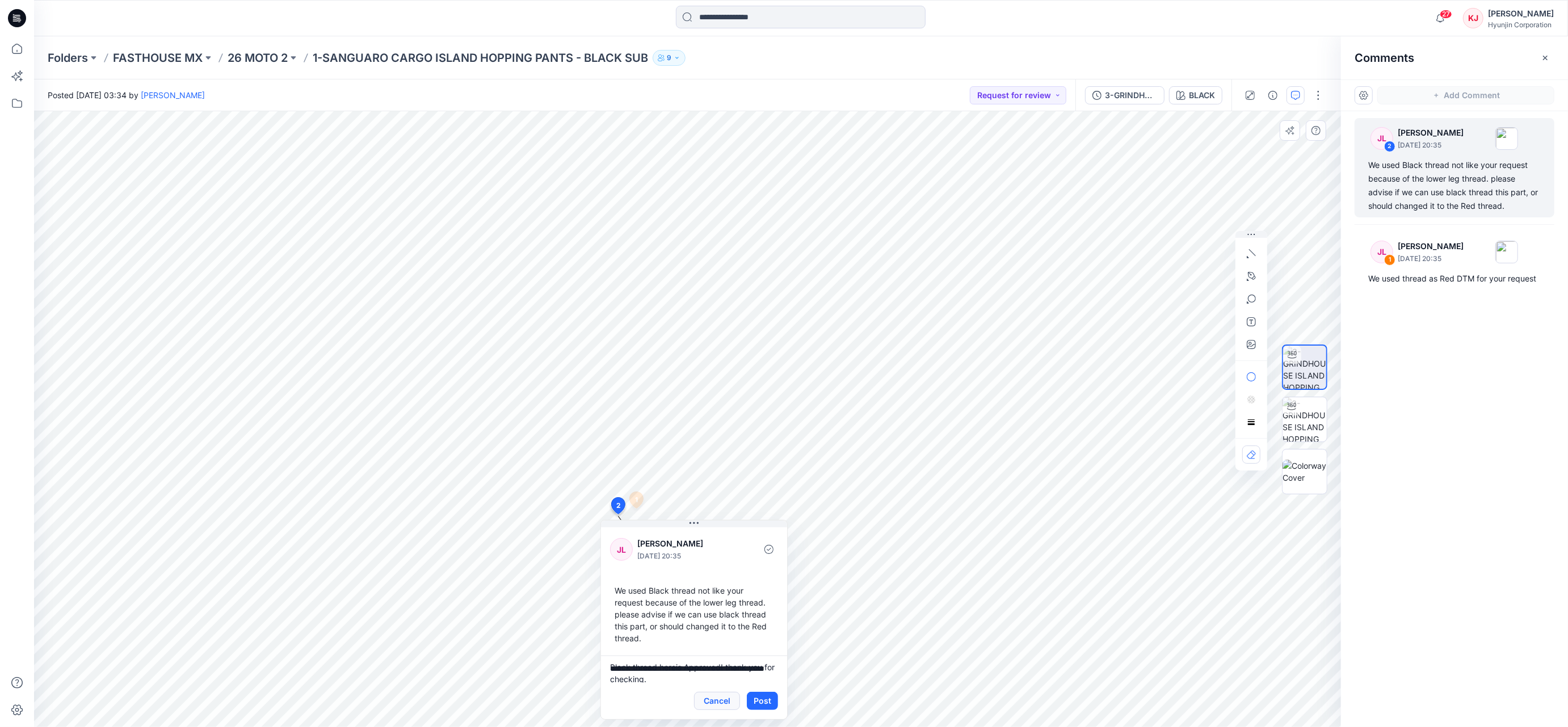
click at [692, 664] on textarea "**********" at bounding box center [694, 669] width 186 height 27
click at [725, 664] on textarea "**********" at bounding box center [694, 669] width 186 height 27
type textarea "**********"
click at [769, 702] on button "Post" at bounding box center [762, 701] width 31 height 18
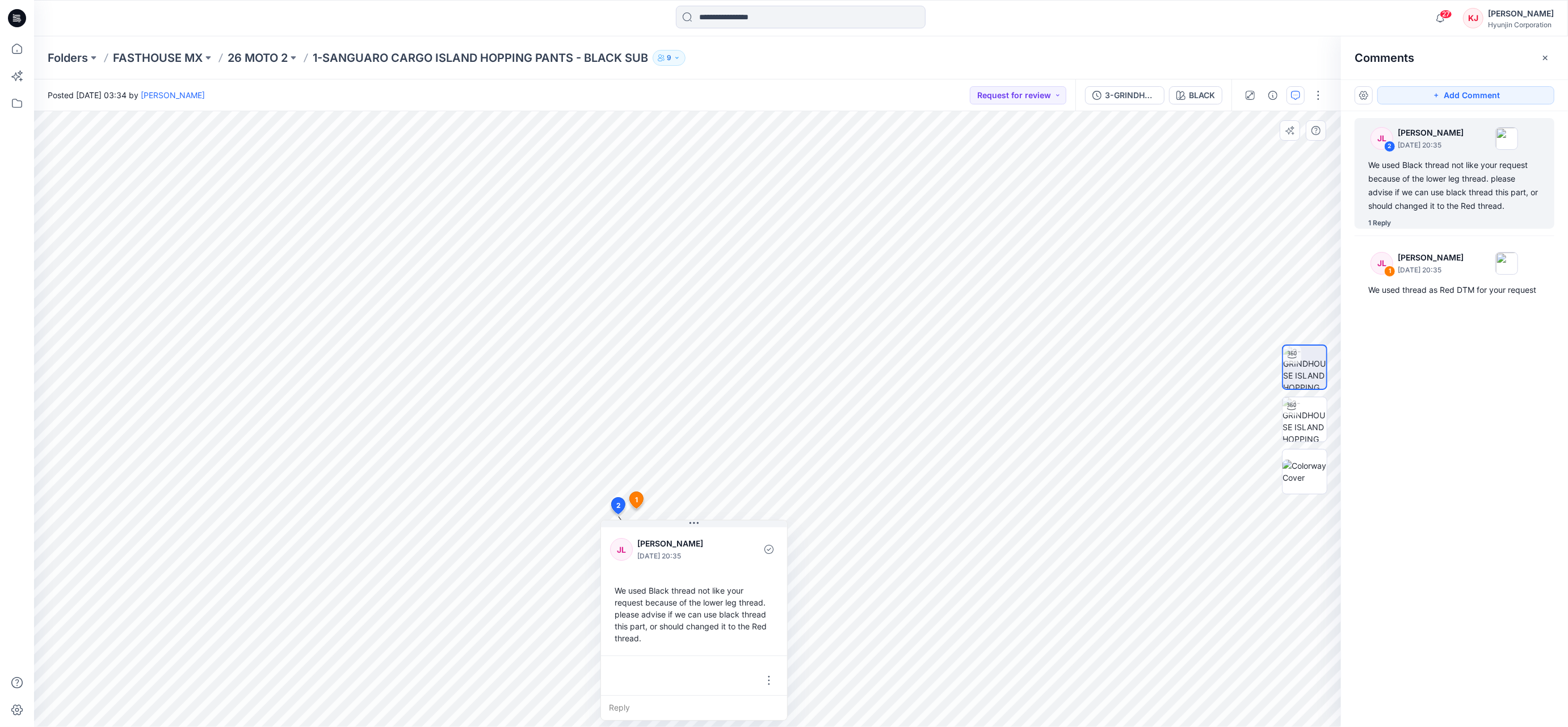
scroll to position [55, 0]
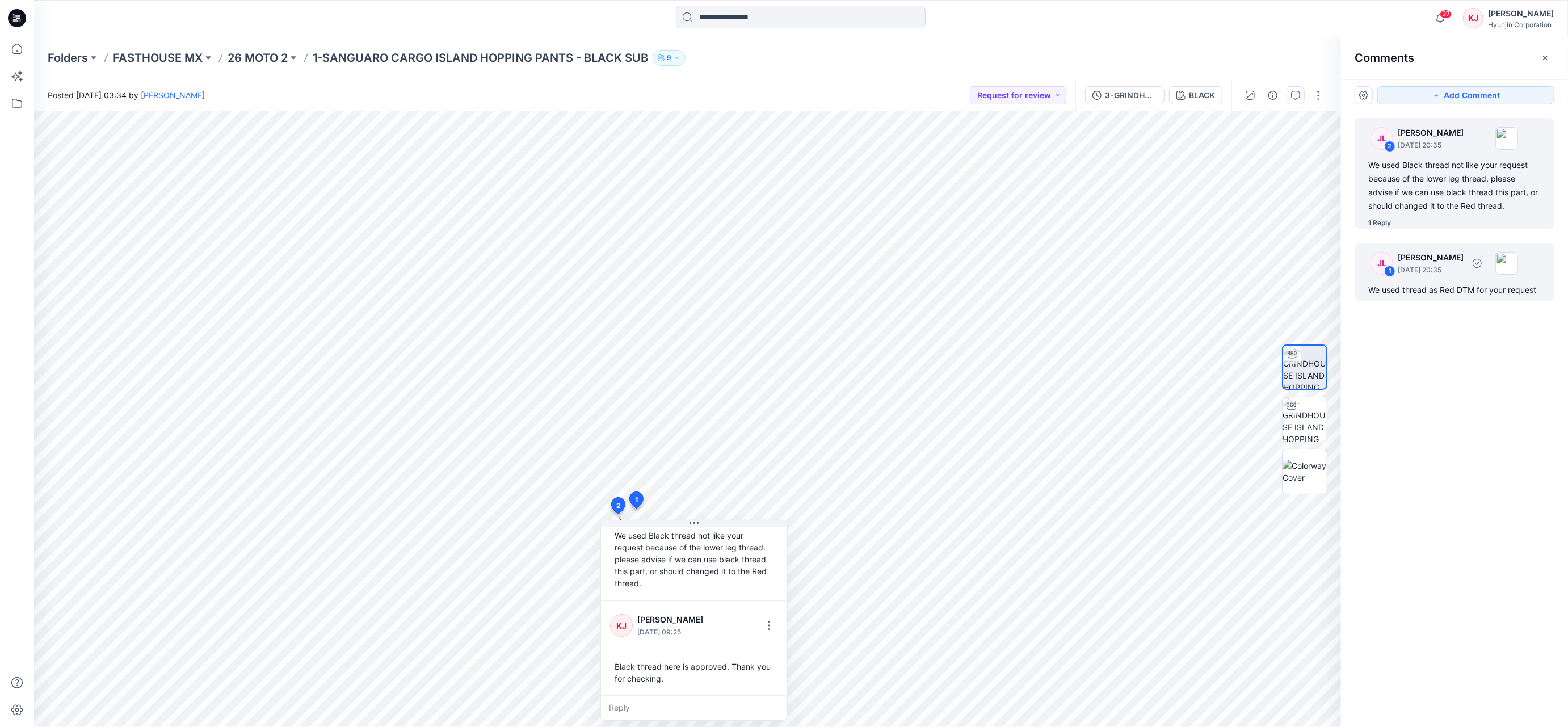
click at [1459, 291] on div "We used thread as Red DTM for your request" at bounding box center [1455, 290] width 173 height 14
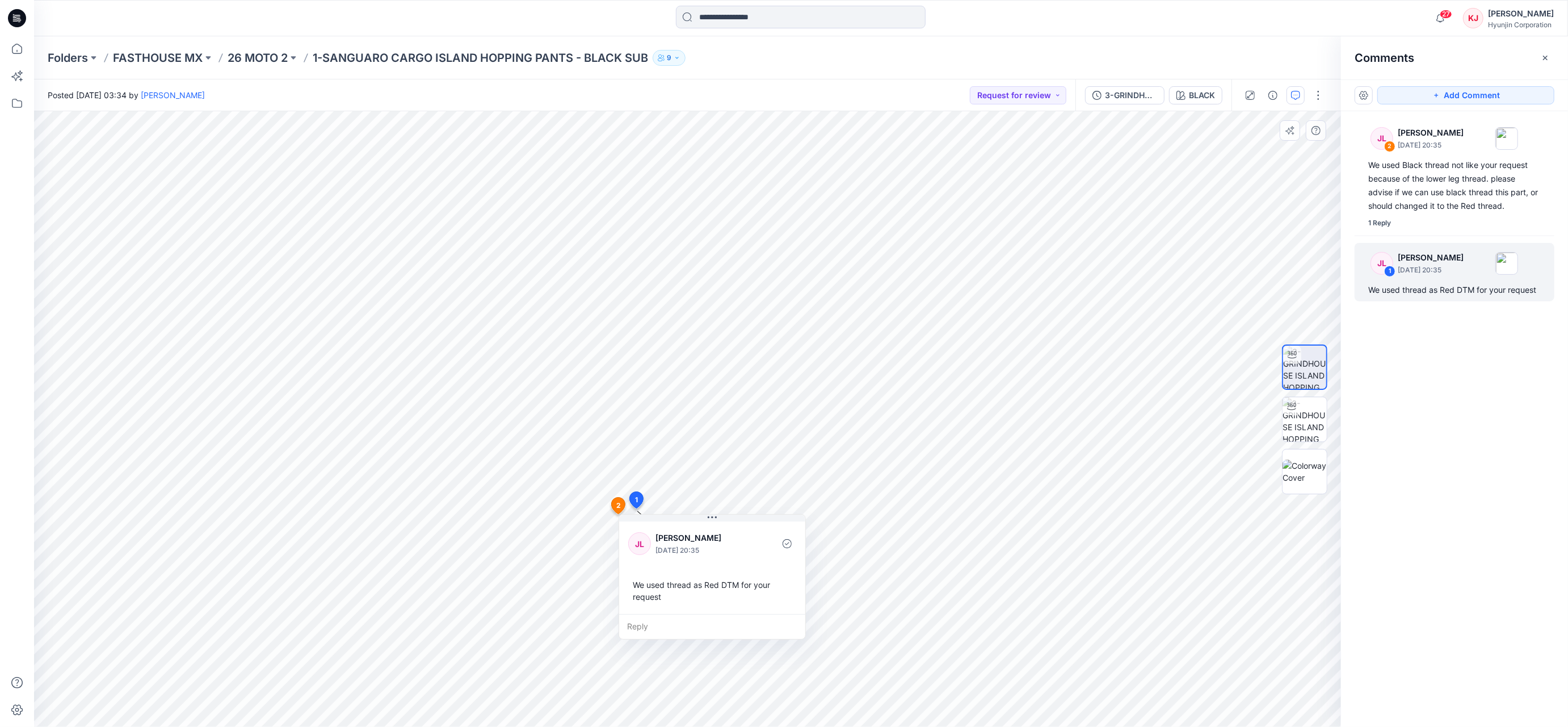
click at [657, 624] on div "Reply" at bounding box center [712, 625] width 186 height 25
type textarea "**********"
click at [780, 655] on button "Post" at bounding box center [780, 659] width 31 height 18
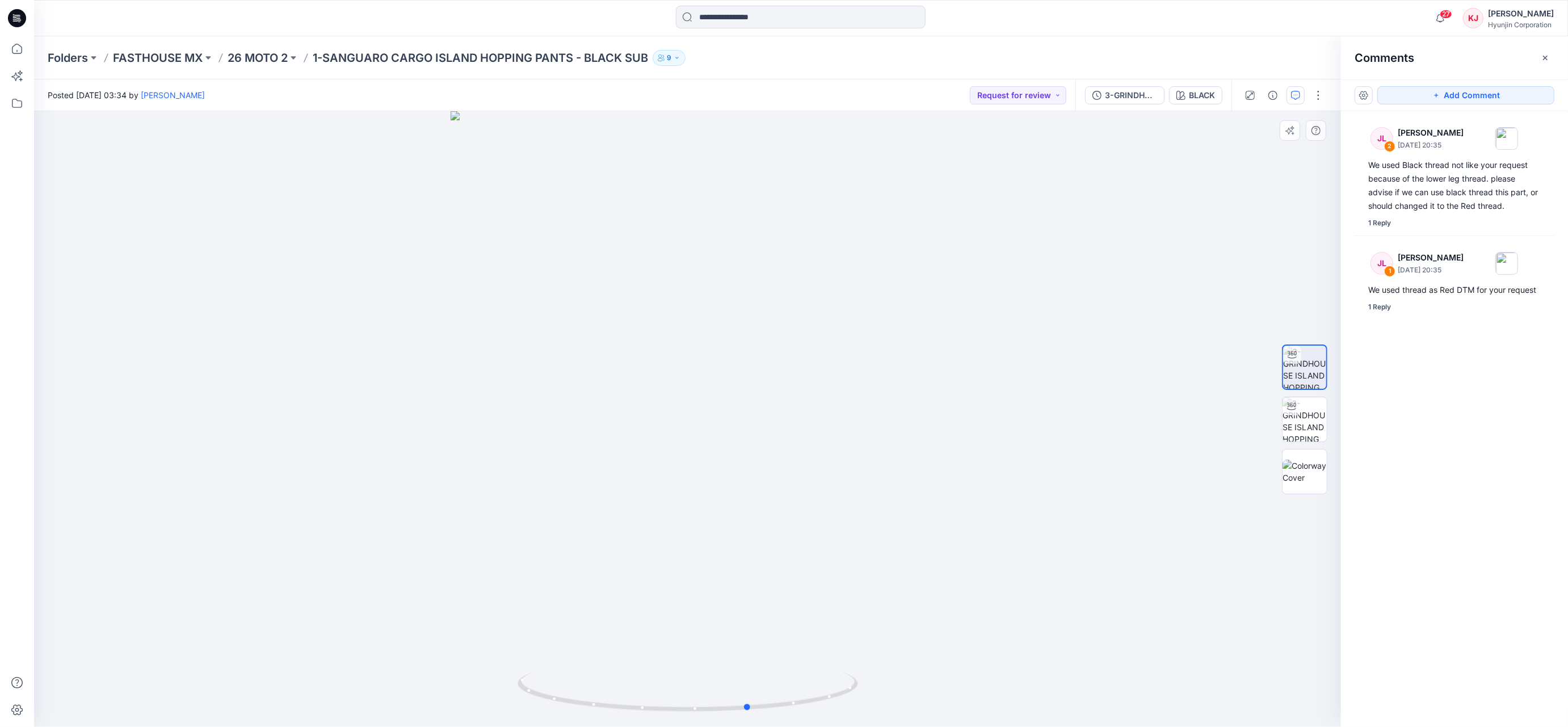
drag, startPoint x: 760, startPoint y: 702, endPoint x: 823, endPoint y: 647, distance: 83.6
click at [823, 647] on div at bounding box center [686, 418] width 1307 height 615
click at [823, 647] on img at bounding box center [687, 418] width 474 height 615
click at [1045, 96] on button "Request for review" at bounding box center [1018, 95] width 96 height 18
click at [1013, 172] on p "Approved" at bounding box center [1008, 172] width 37 height 15
